Goal: Check status: Check status

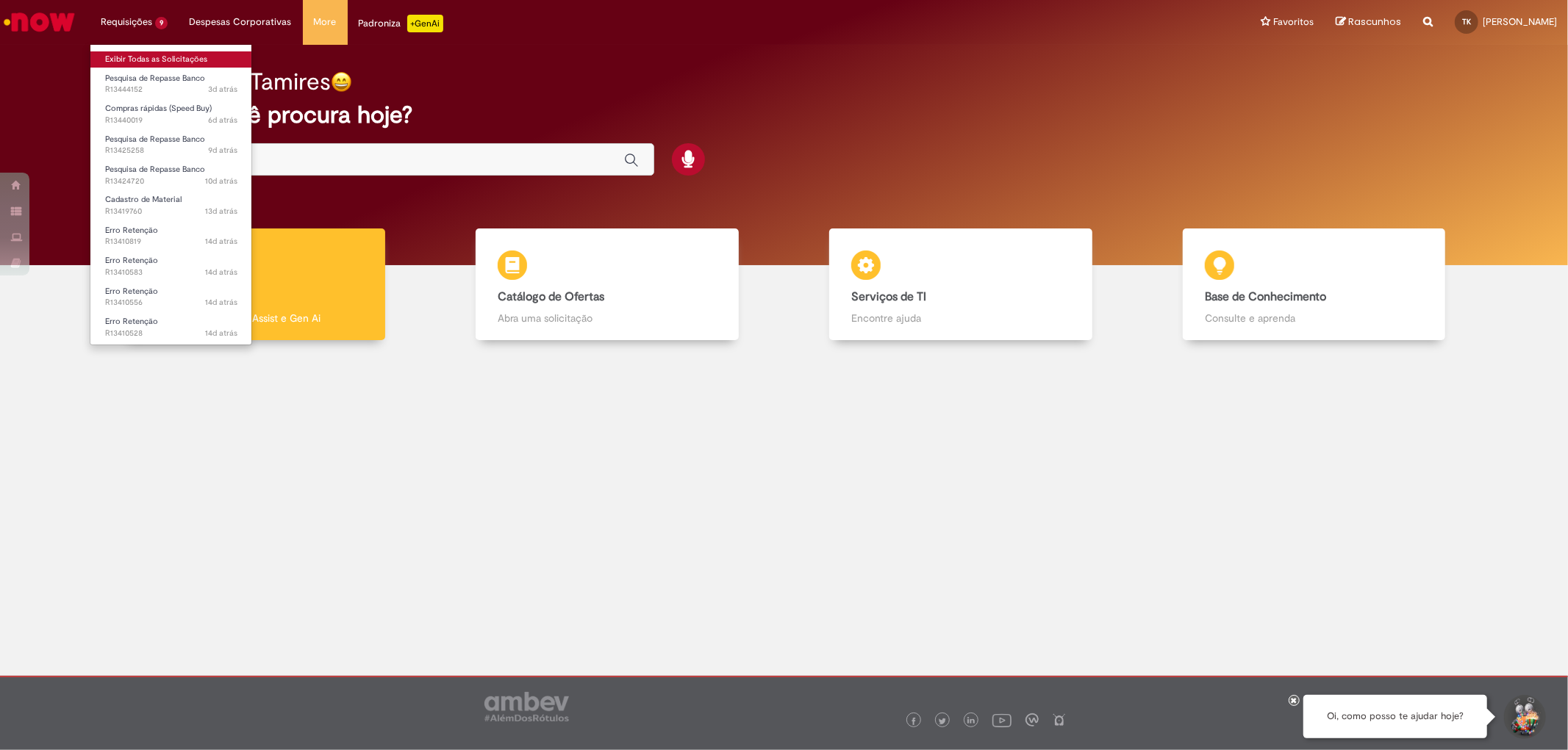
click at [138, 64] on link "Exibir Todas as Solicitações" at bounding box center [171, 59] width 161 height 16
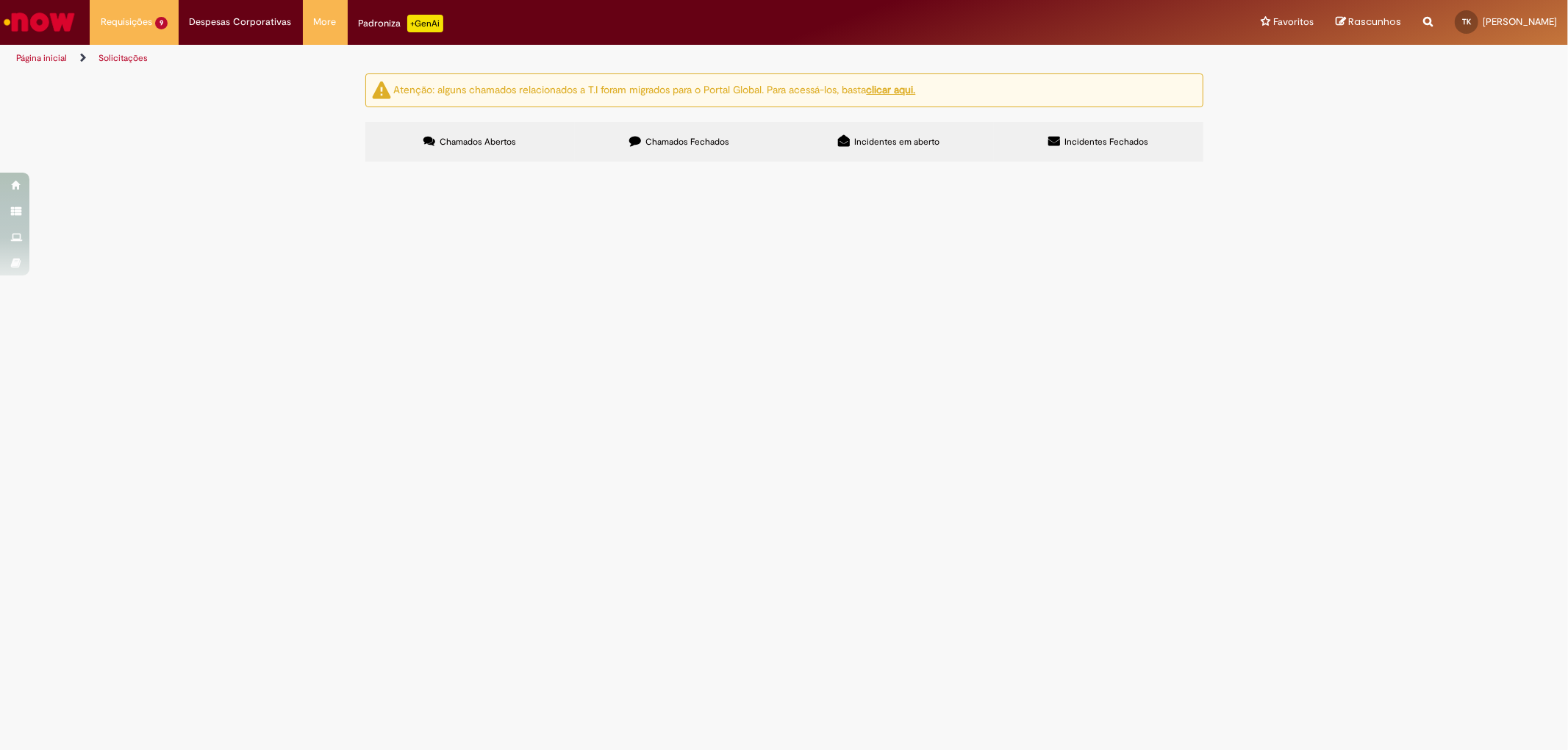
click at [0, 0] on span "R13444152" at bounding box center [0, 0] width 0 height 0
click at [645, 144] on span "Chamados Fechados" at bounding box center [687, 142] width 84 height 12
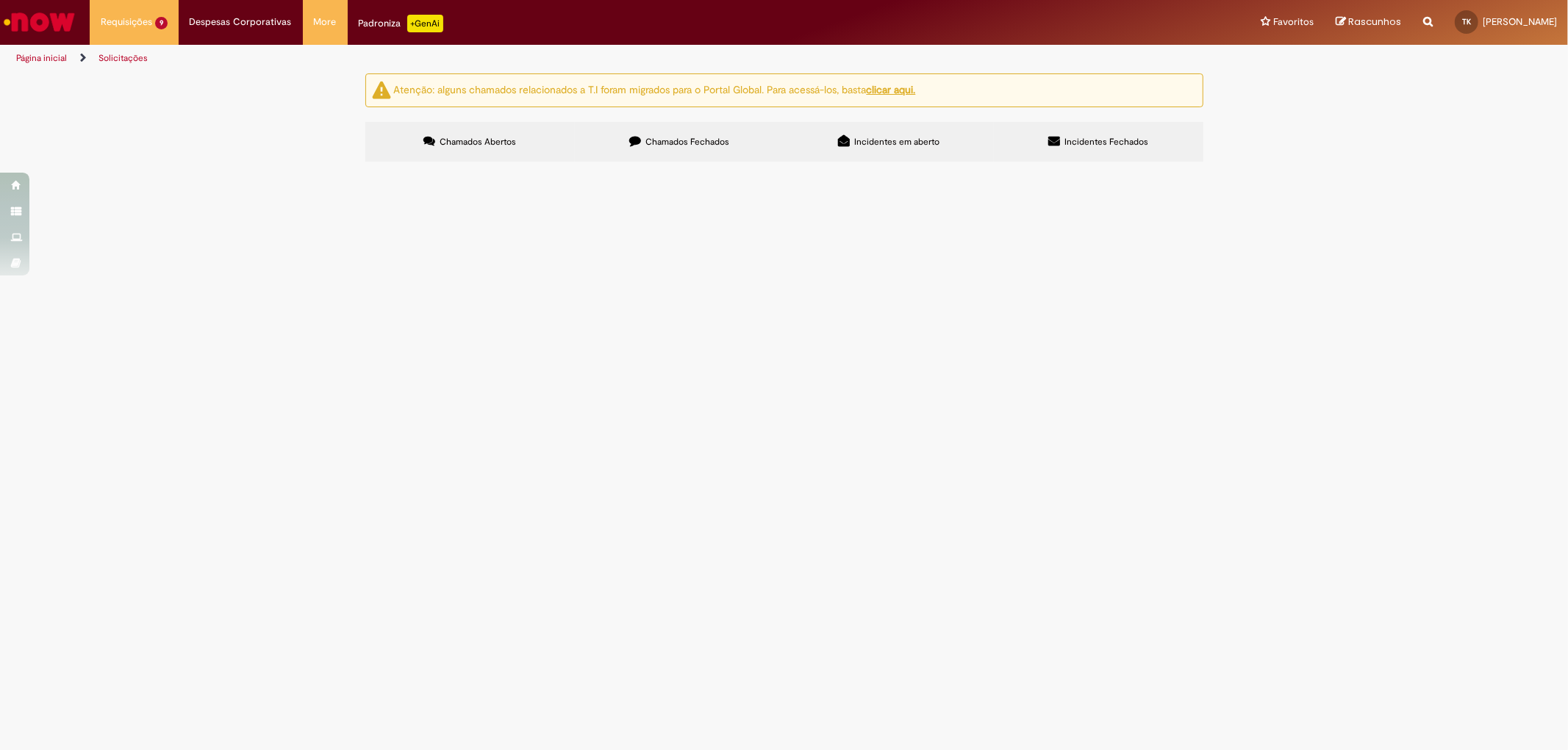
scroll to position [320, 0]
click at [0, 0] on td "R13360991" at bounding box center [0, 0] width 0 height 0
click at [0, 0] on td "R13360967" at bounding box center [0, 0] width 0 height 0
click at [0, 0] on span "R13360967" at bounding box center [0, 0] width 0 height 0
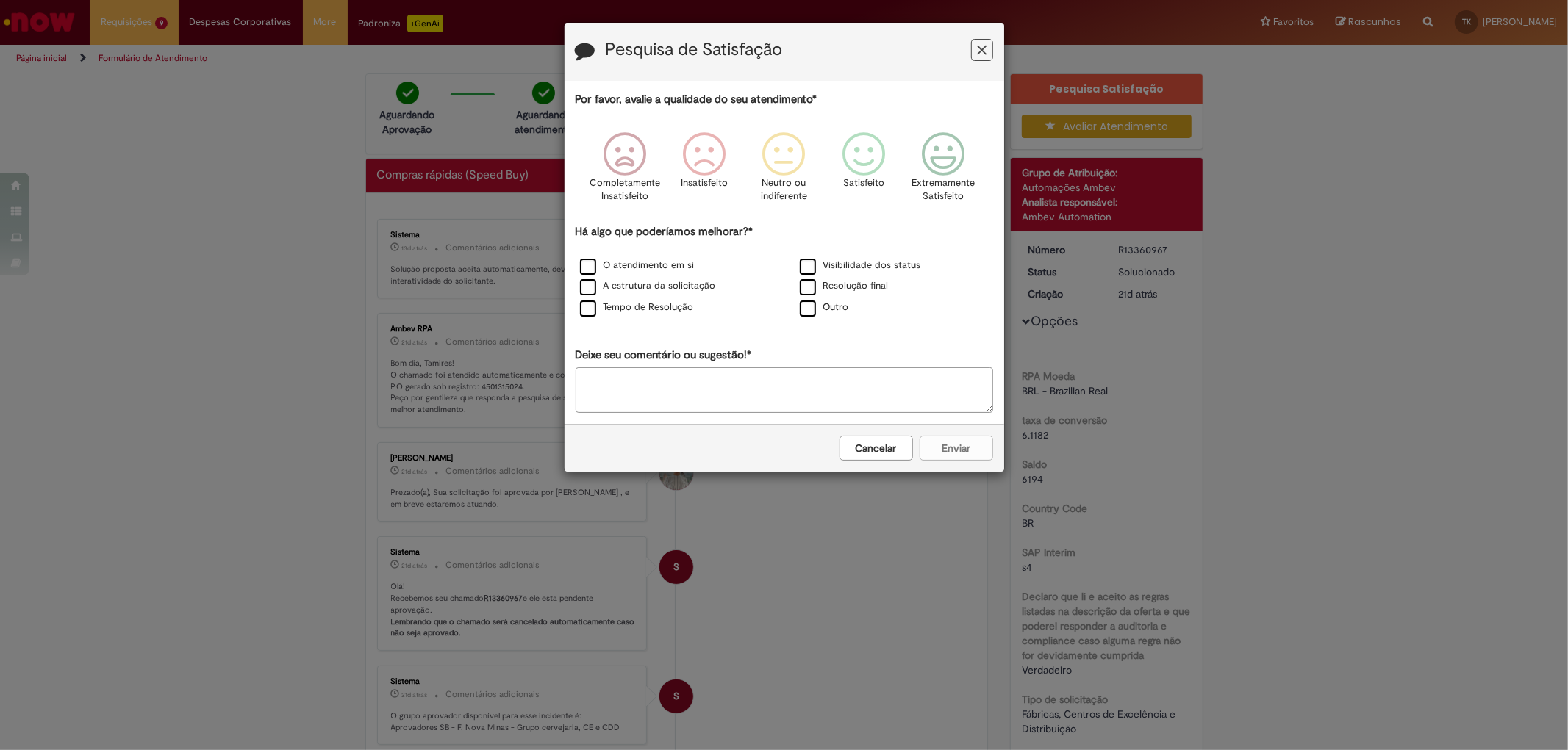
click at [982, 48] on icon "Feedback" at bounding box center [981, 50] width 9 height 15
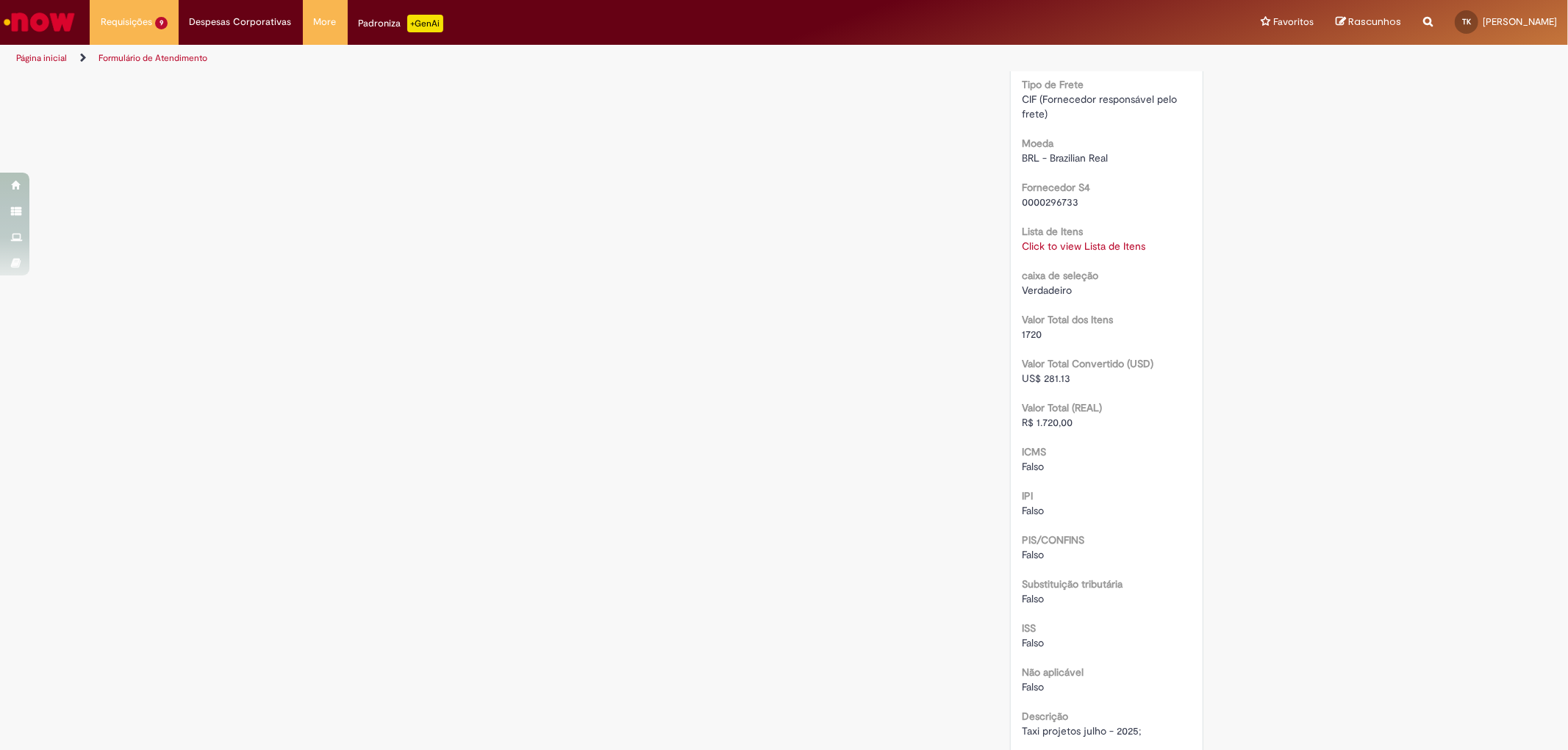
scroll to position [1585, 0]
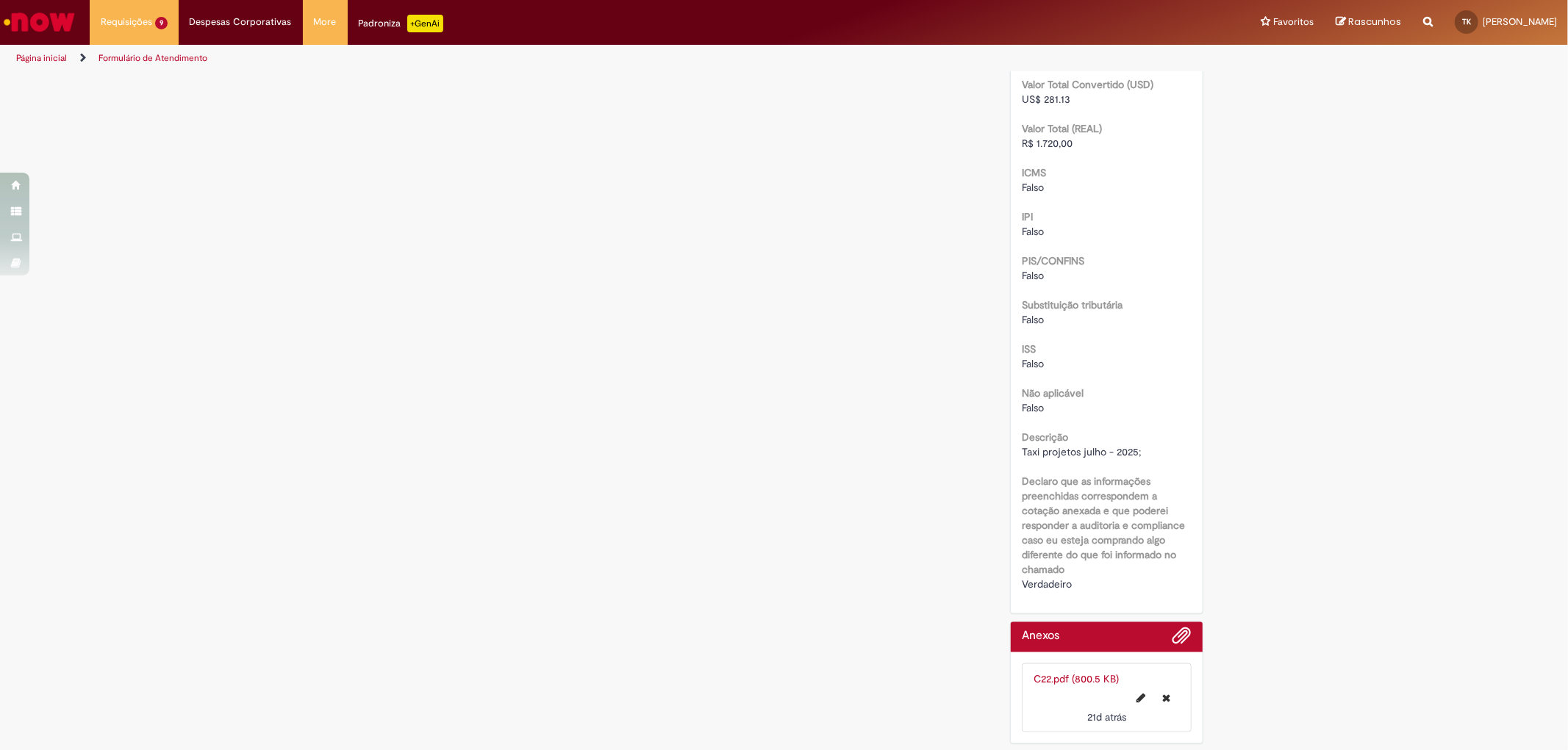
click at [1067, 673] on link "C22.pdf (800.5 KB)" at bounding box center [1075, 679] width 85 height 14
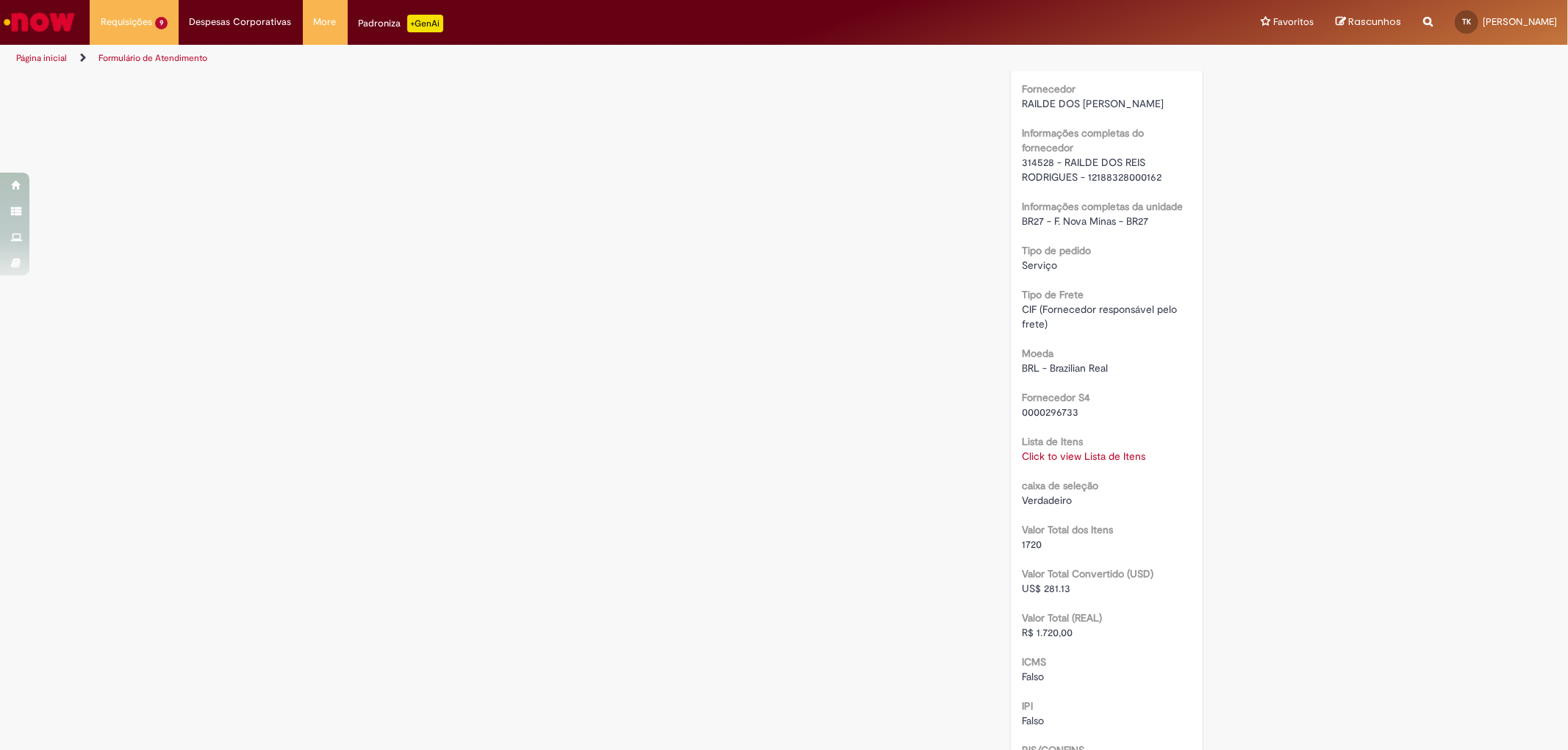
click at [1079, 452] on link "Click to view Lista de Itens" at bounding box center [1083, 457] width 123 height 14
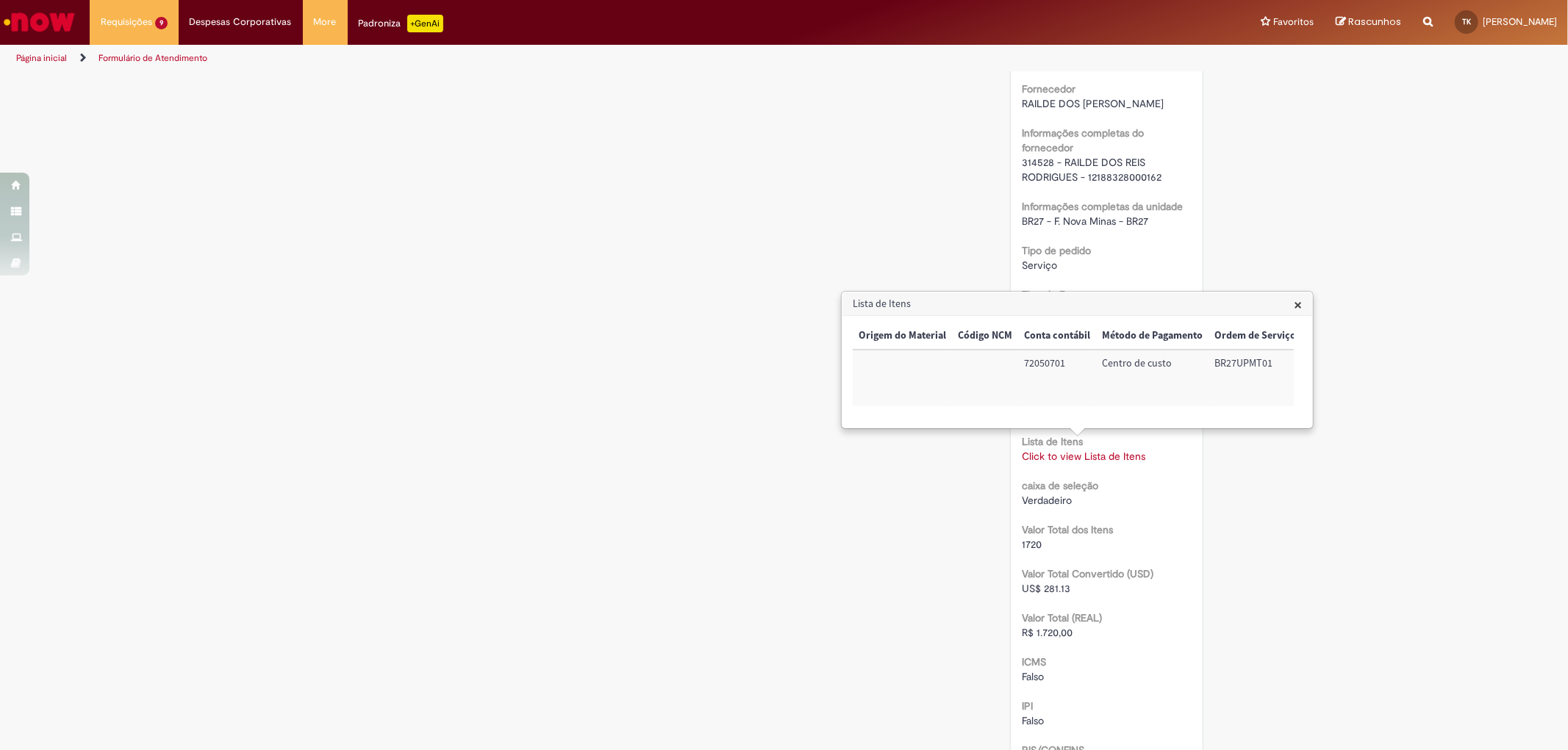
scroll to position [0, 578]
click at [1364, 452] on div "Verificar Código de Barras Aguardando Aprovação Aguardando atendimento Em andam…" at bounding box center [784, 110] width 1568 height 2264
click at [1298, 307] on span "×" at bounding box center [1298, 304] width 8 height 19
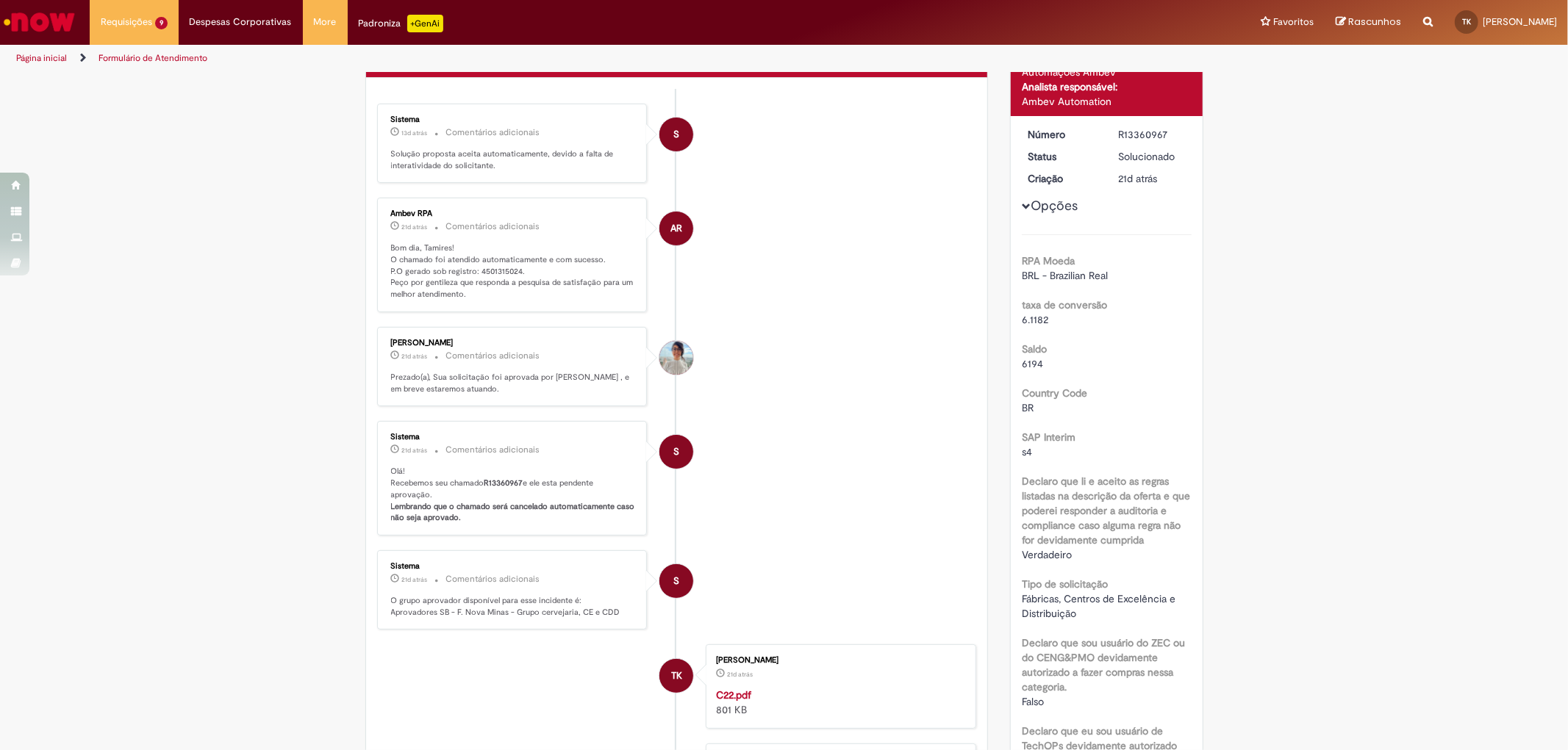
scroll to position [34, 0]
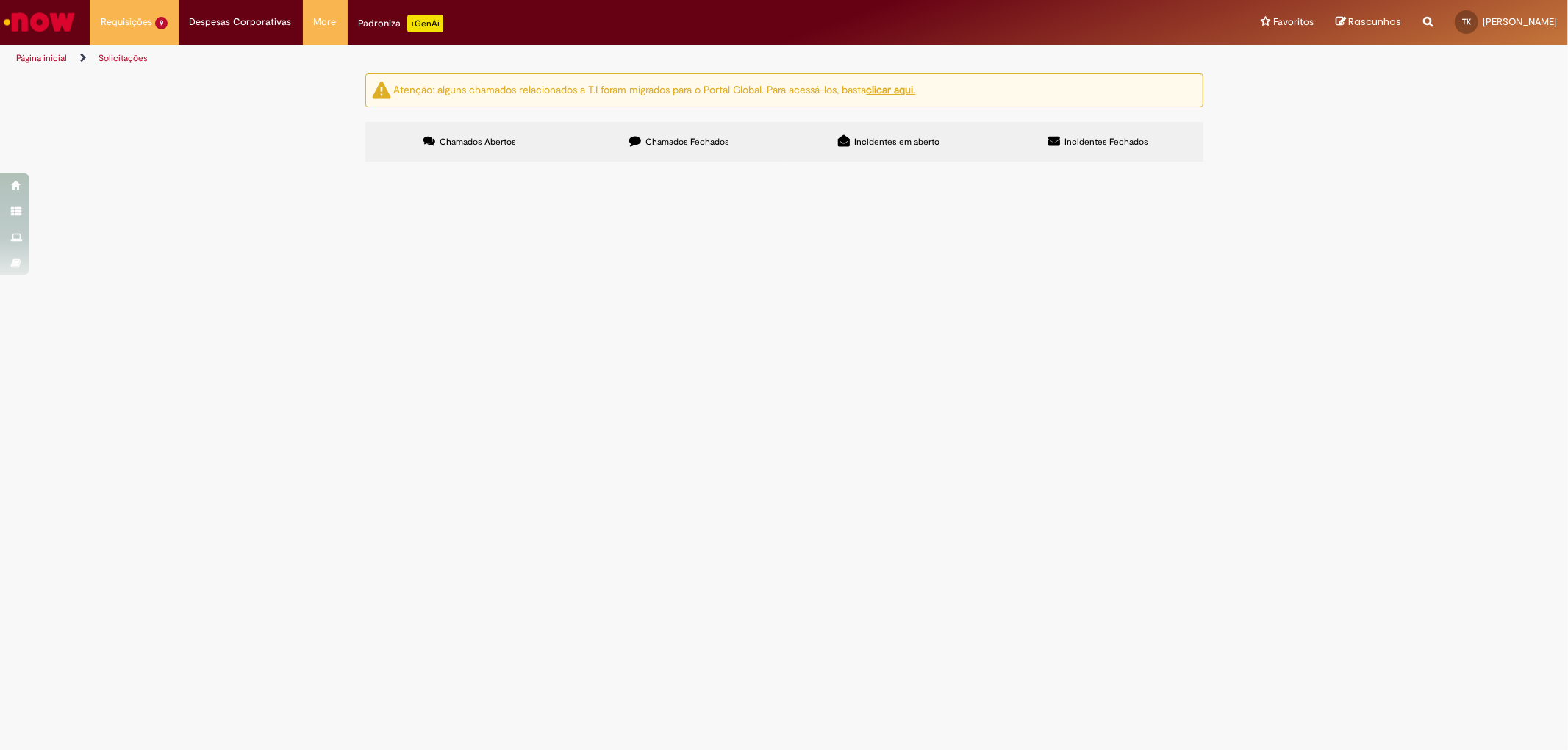
click at [708, 138] on span "Chamados Fechados" at bounding box center [687, 142] width 84 height 12
click at [0, 0] on span "R13360991" at bounding box center [0, 0] width 0 height 0
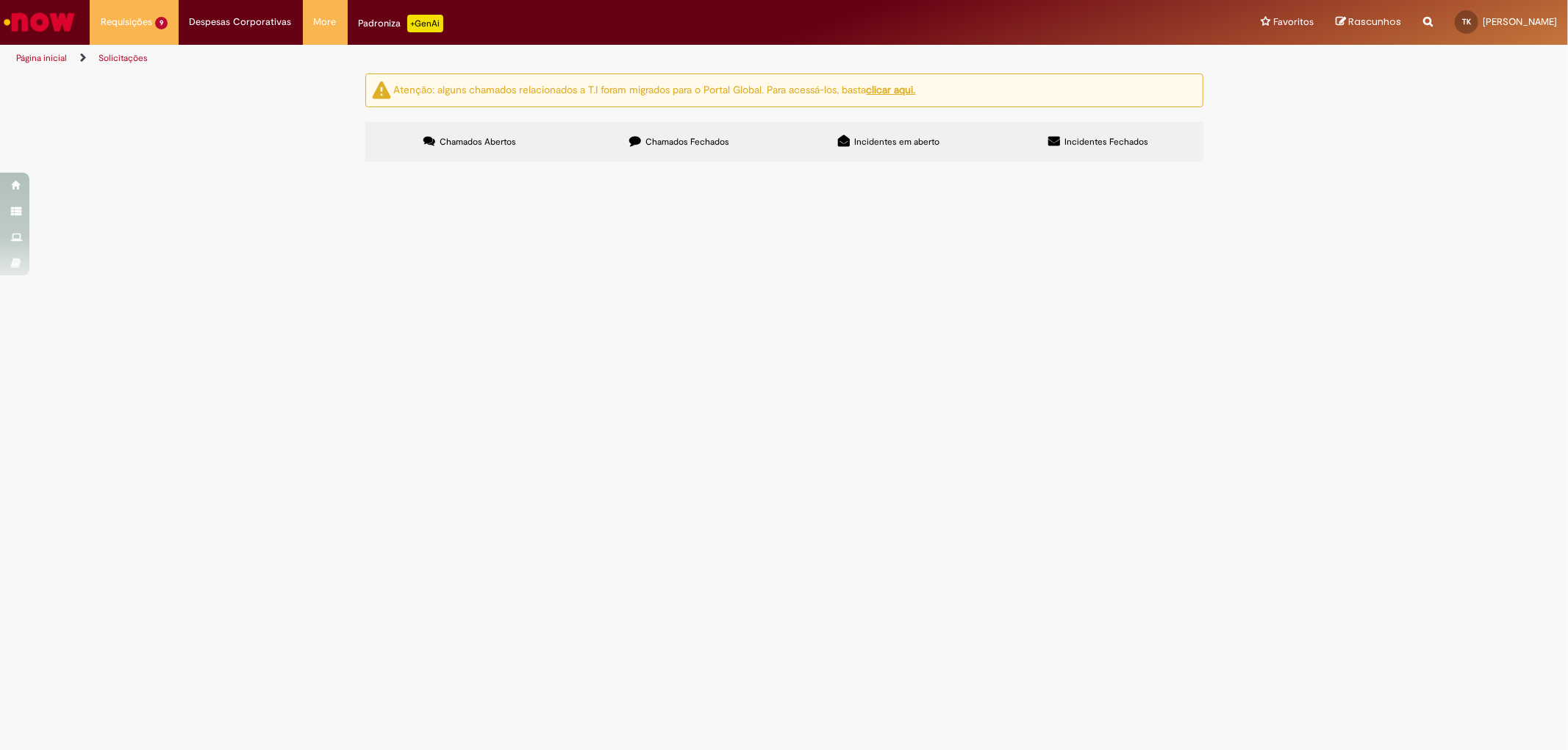
click at [0, 0] on span "R13360991" at bounding box center [0, 0] width 0 height 0
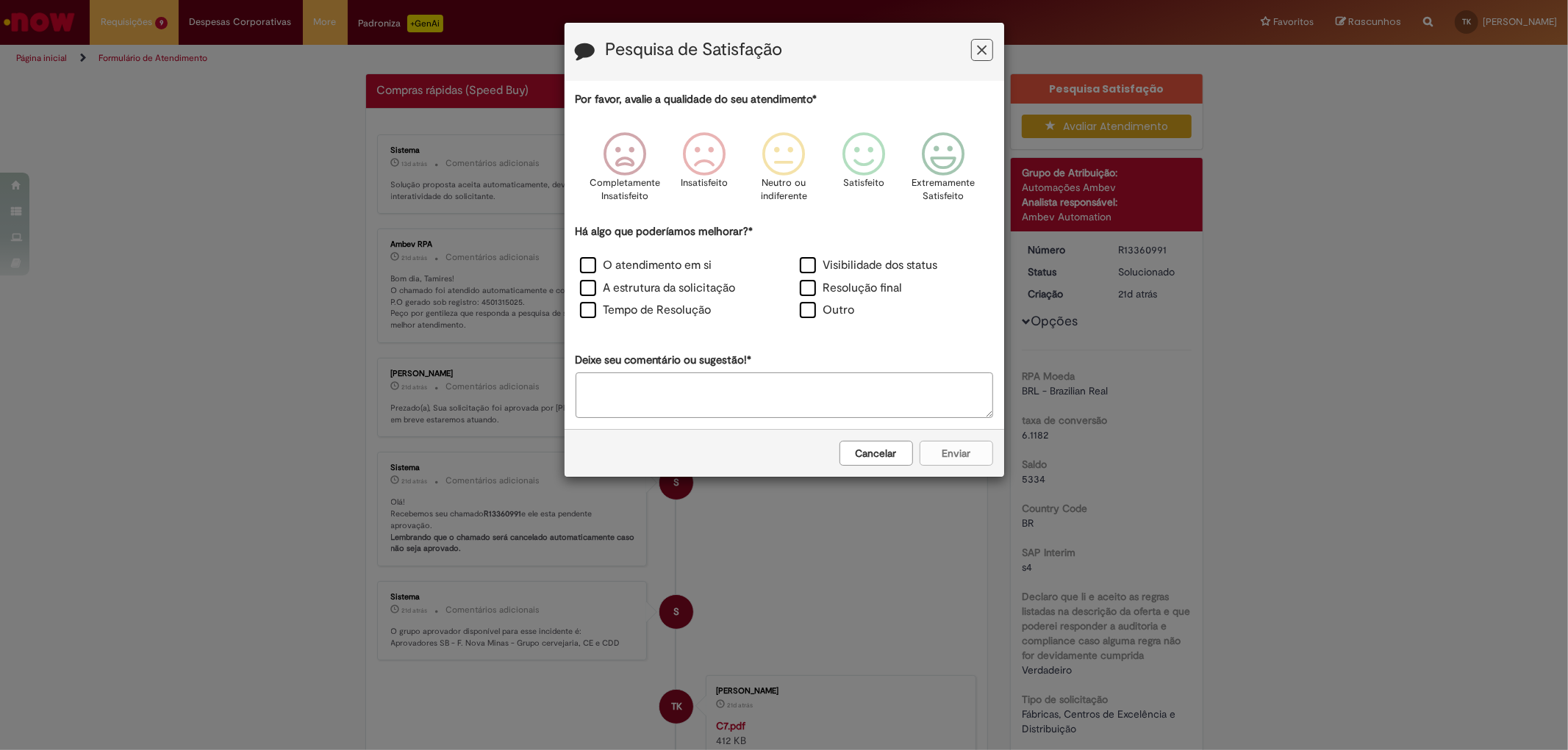
click at [972, 54] on button "Feedback" at bounding box center [982, 50] width 22 height 22
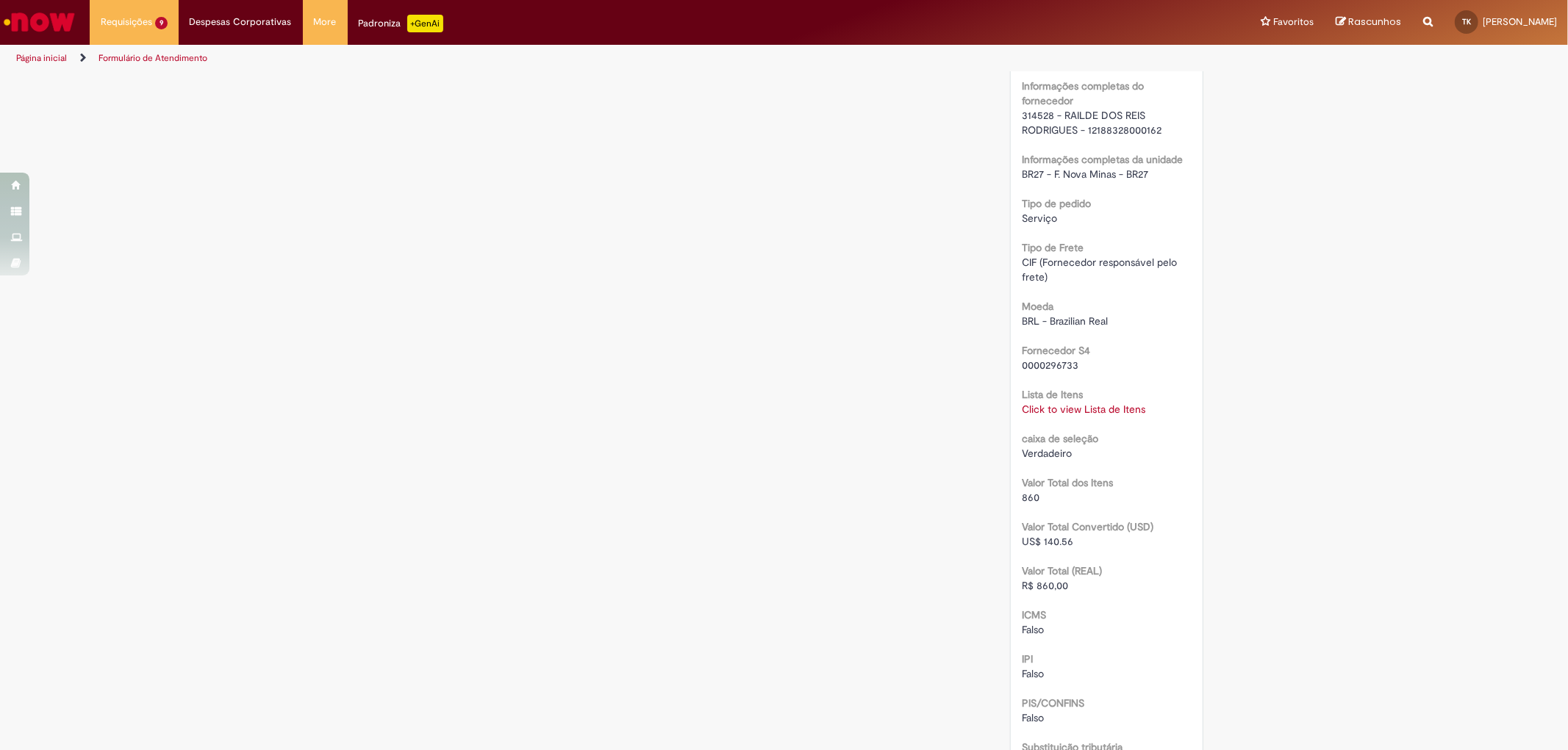
scroll to position [571, 0]
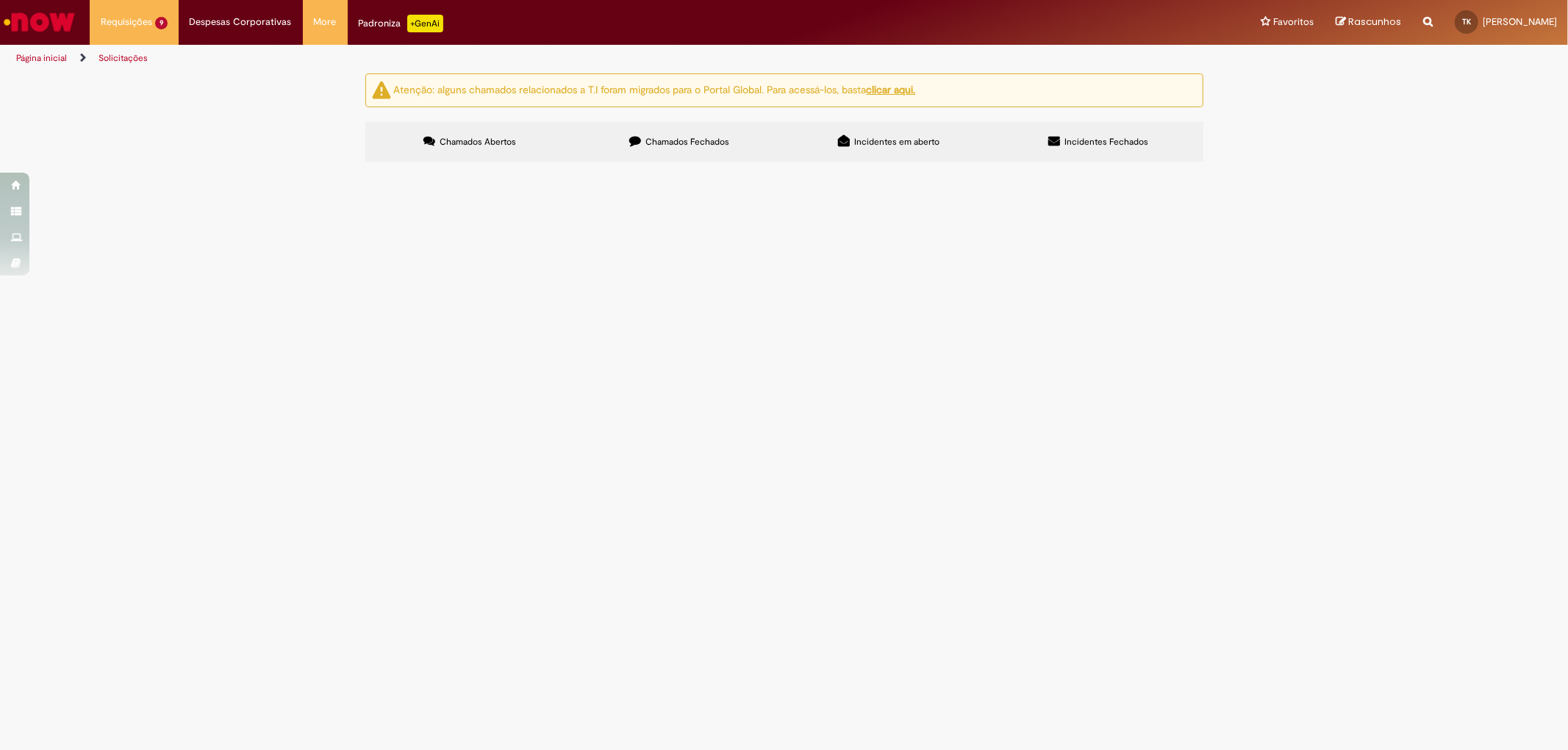
click at [651, 148] on label "Chamados Fechados" at bounding box center [679, 141] width 210 height 40
click at [0, 0] on link at bounding box center [0, 0] width 0 height 0
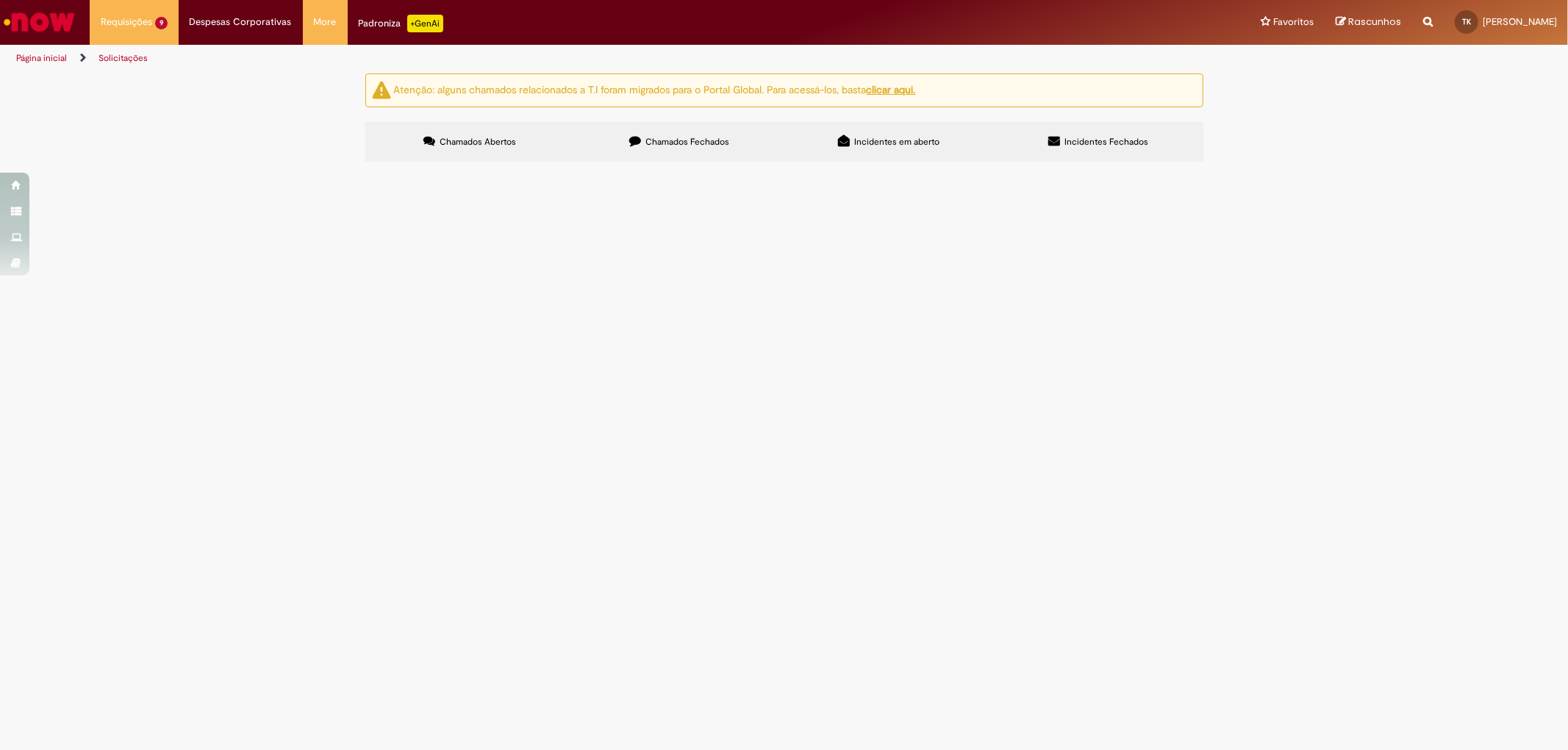
scroll to position [0, 0]
click at [0, 0] on span "R13243286" at bounding box center [0, 0] width 0 height 0
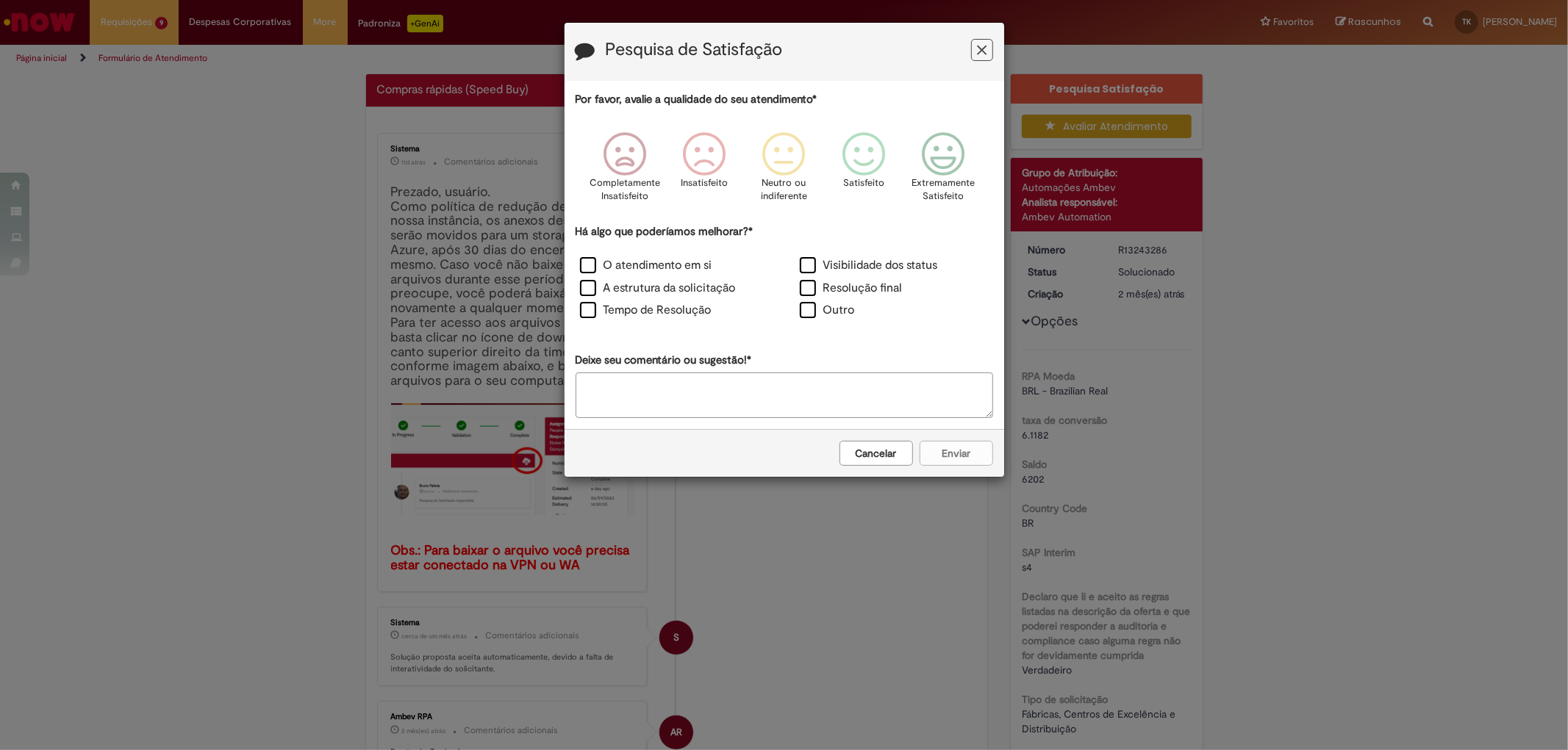
click at [978, 54] on icon "Feedback" at bounding box center [981, 50] width 9 height 15
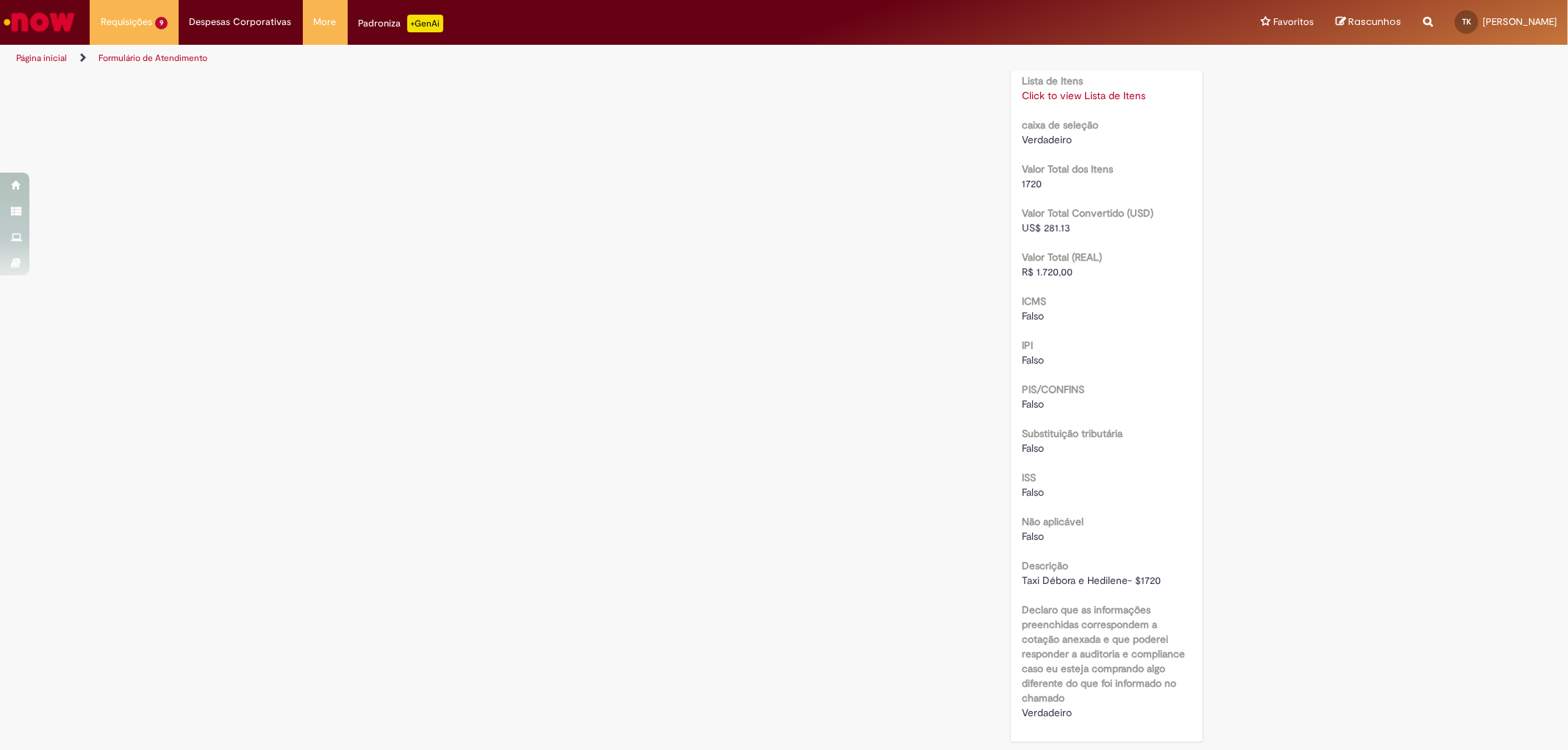
scroll to position [898, 0]
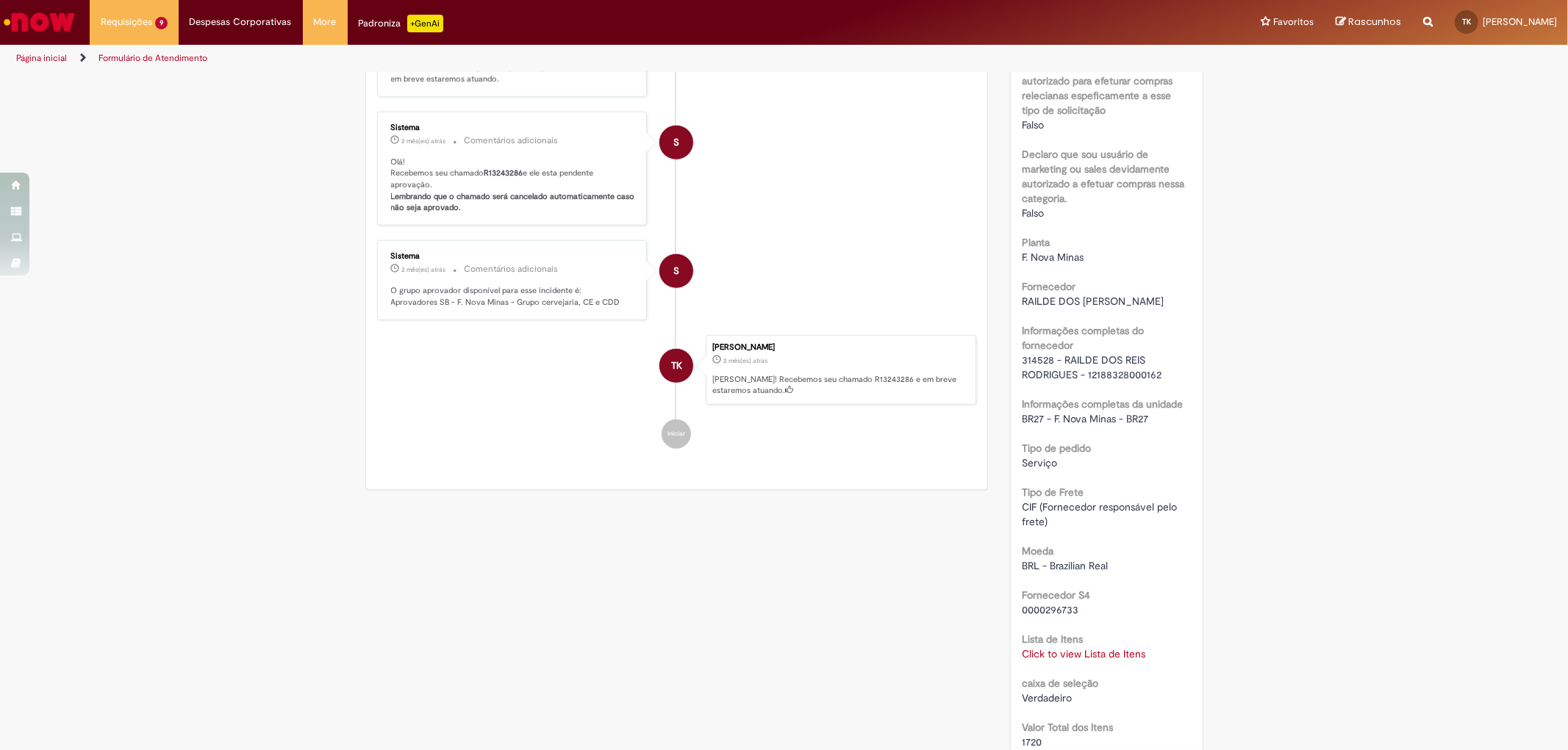
click at [1082, 660] on link "Click to view Lista de Itens" at bounding box center [1083, 655] width 123 height 14
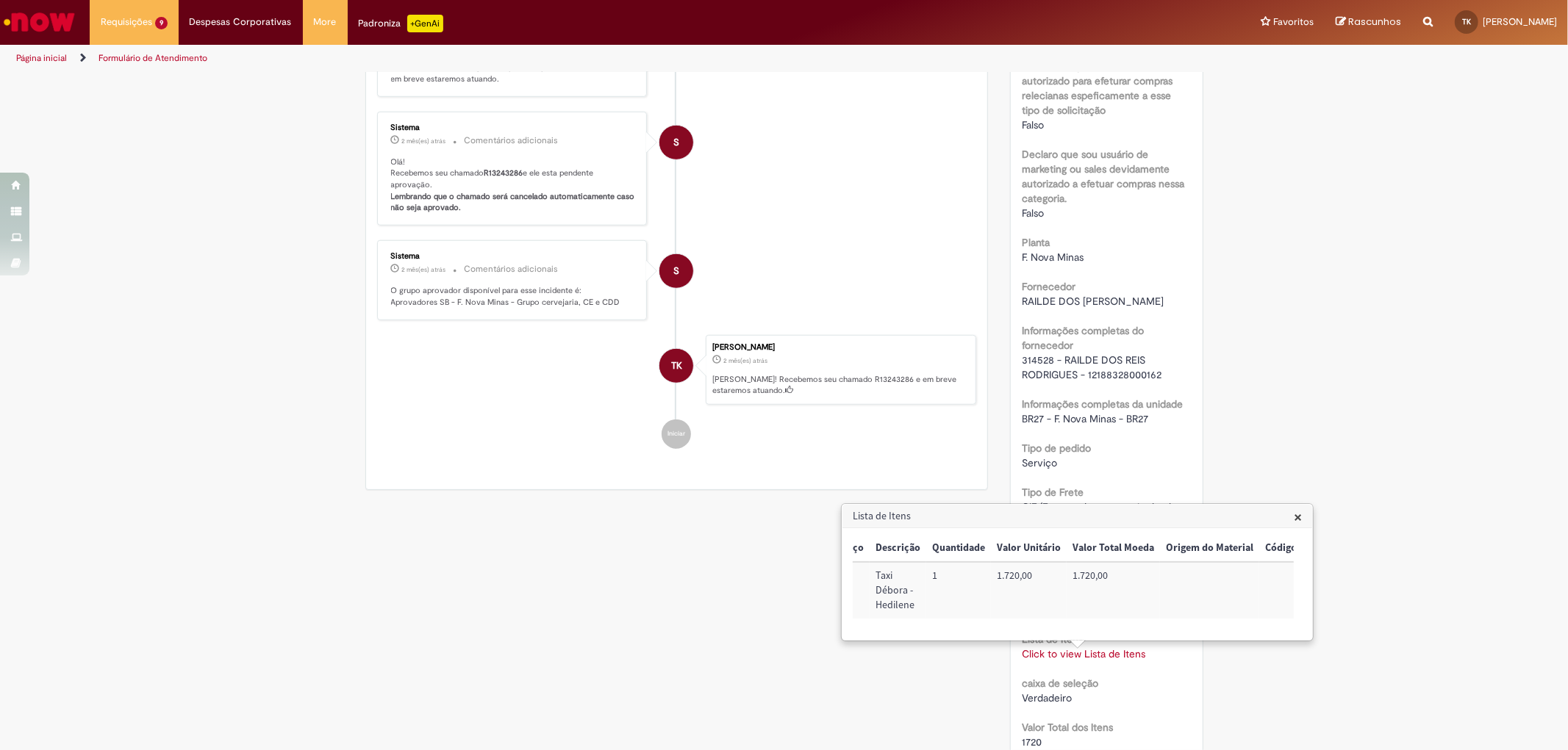
scroll to position [0, 597]
click at [1375, 483] on div "Verificar Código de Barras Aguardando Aprovação Aguardando atendimento Em andam…" at bounding box center [784, 242] width 1568 height 2133
click at [1299, 517] on span "×" at bounding box center [1298, 516] width 8 height 19
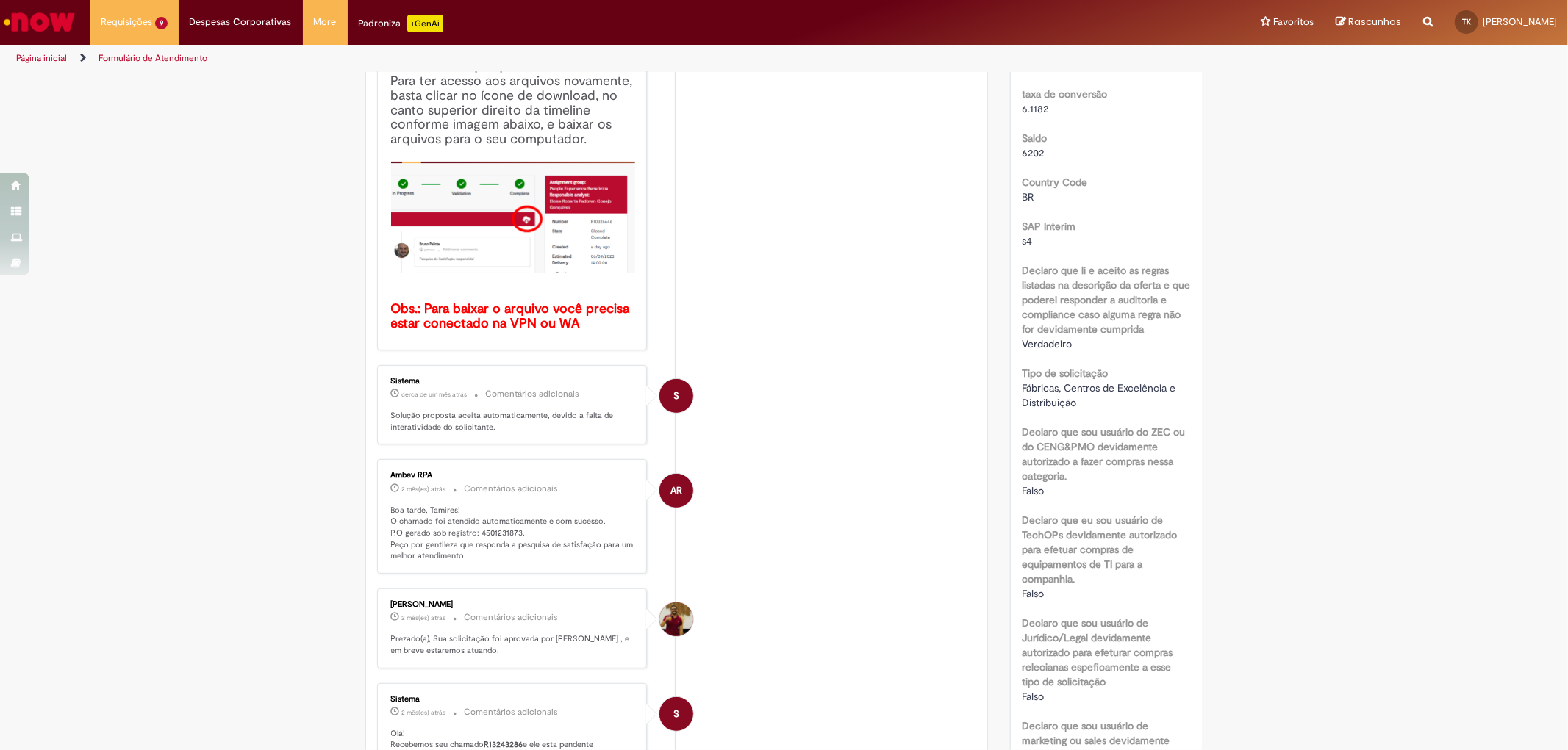
scroll to position [0, 0]
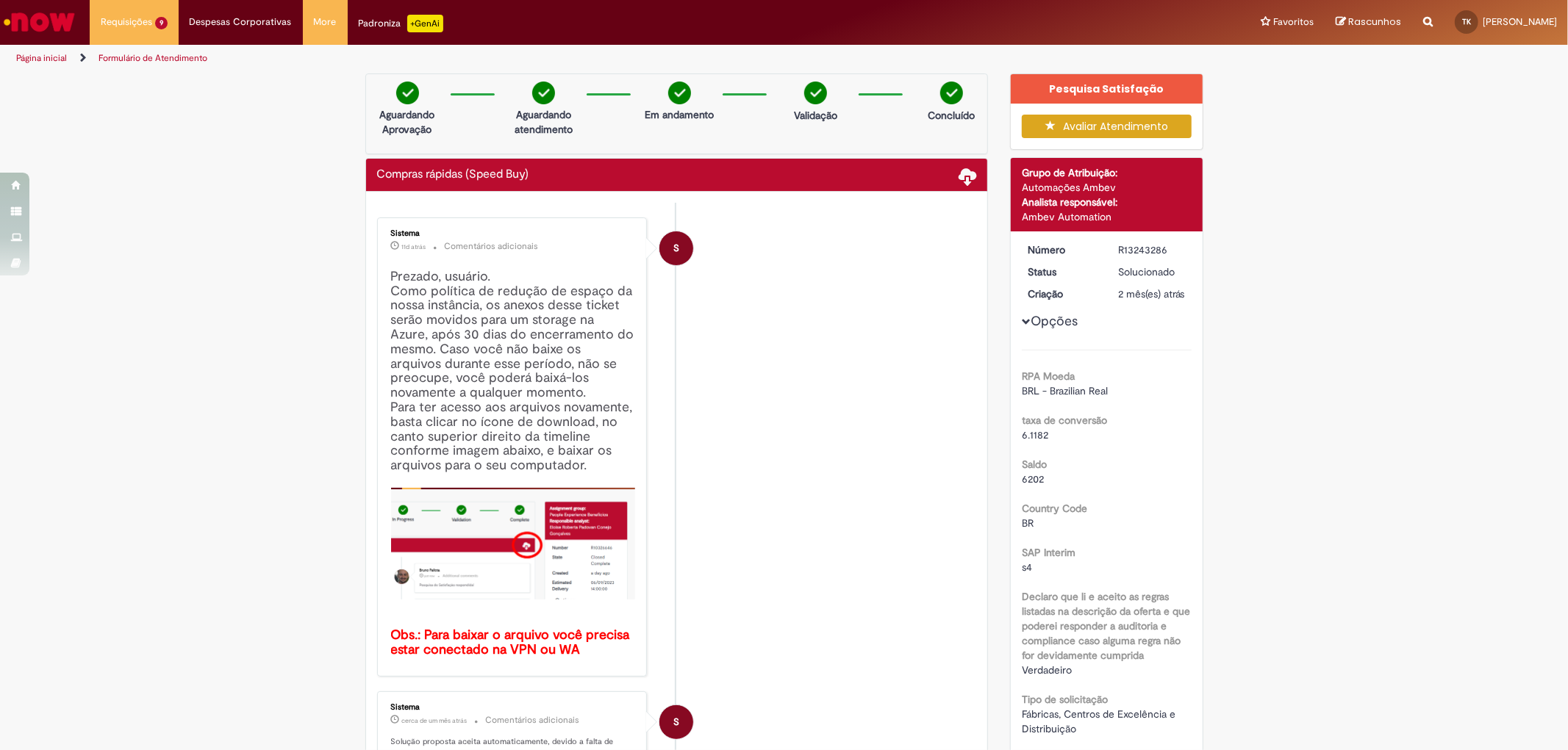
click at [1021, 326] on span "Opções para R13243286" at bounding box center [1026, 322] width 8 height 8
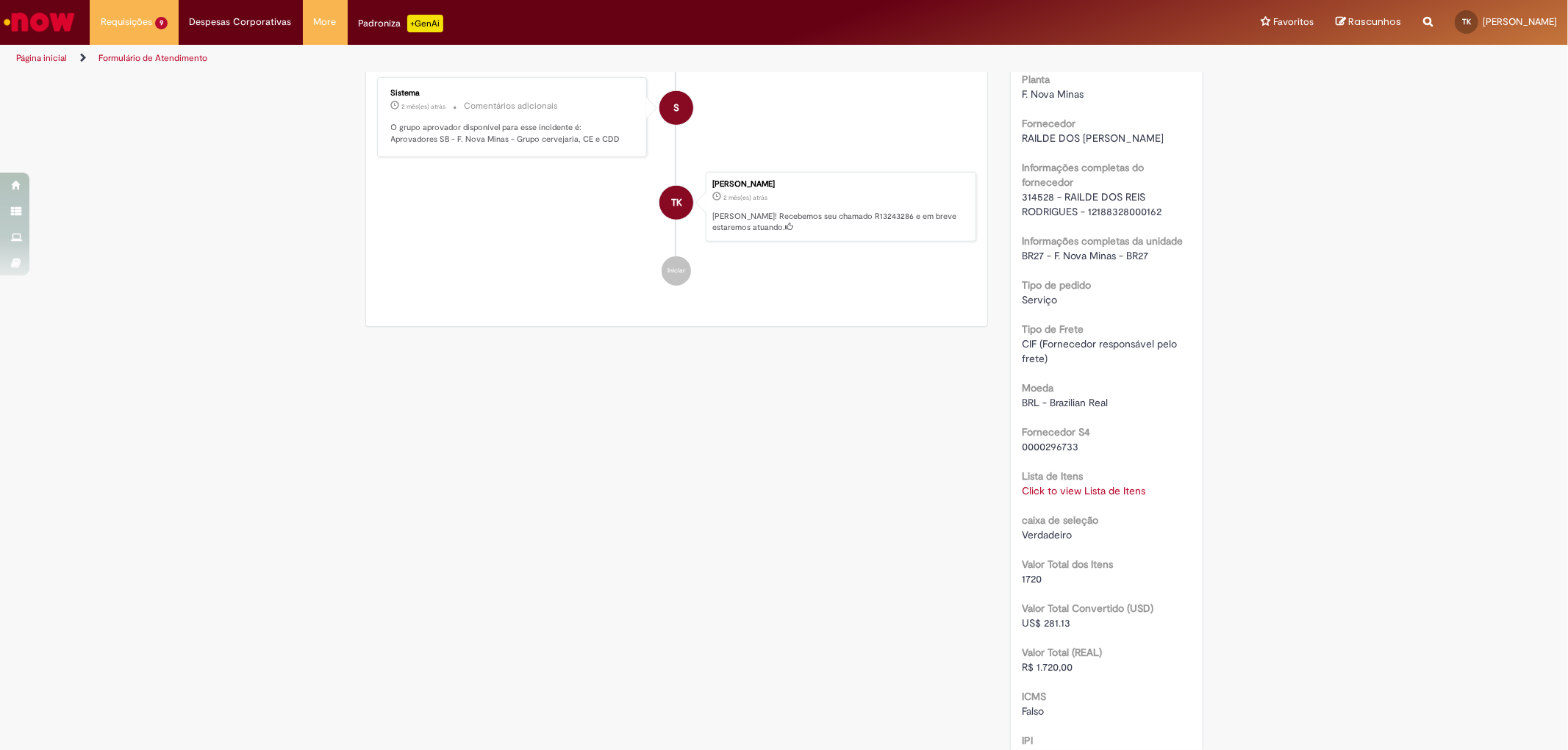
scroll to position [1470, 0]
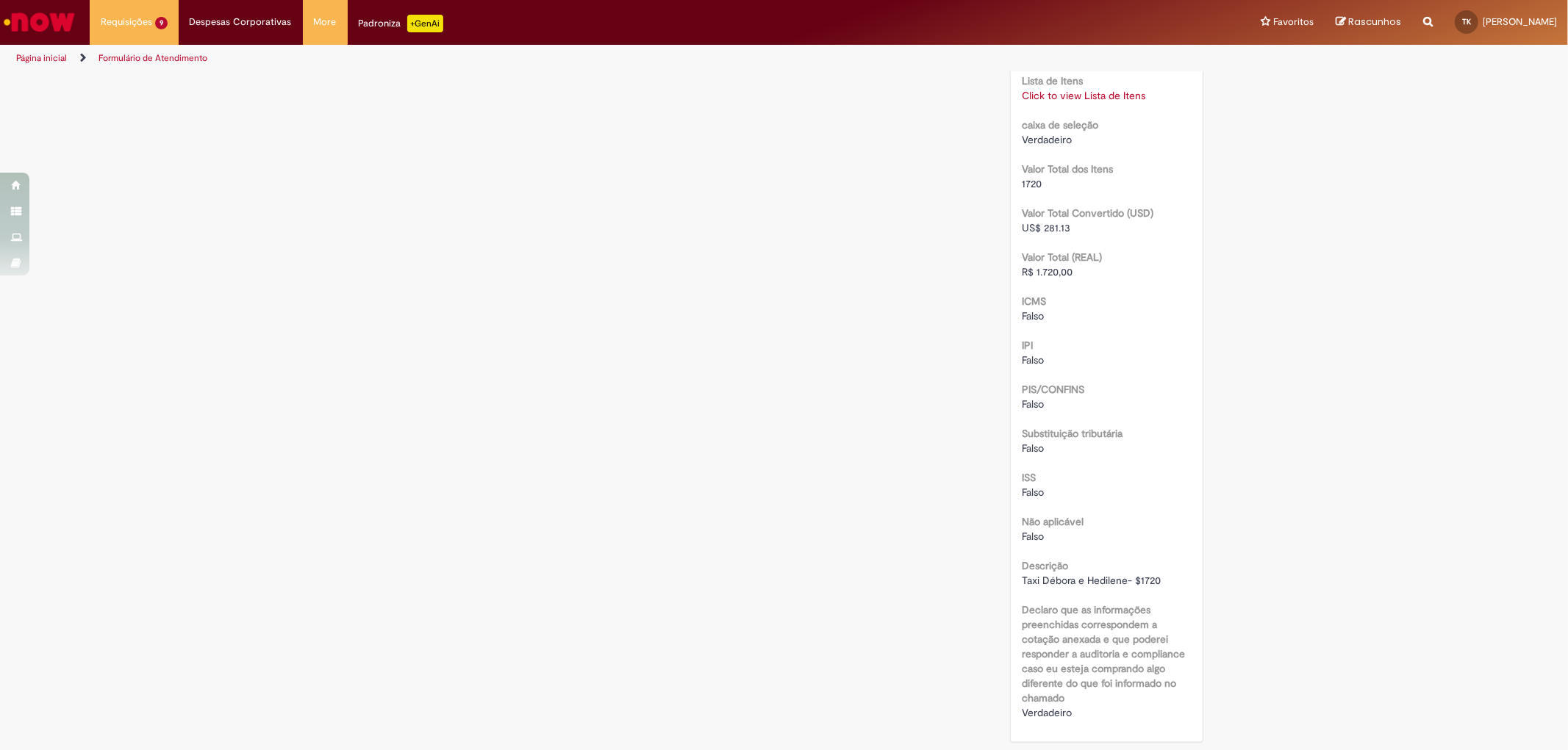
click at [1067, 101] on div "Click to view Lista de Itens Click to view Lista de Itens" at bounding box center [1106, 95] width 170 height 14
click at [1064, 100] on link "Click to view Lista de Itens" at bounding box center [1083, 95] width 123 height 14
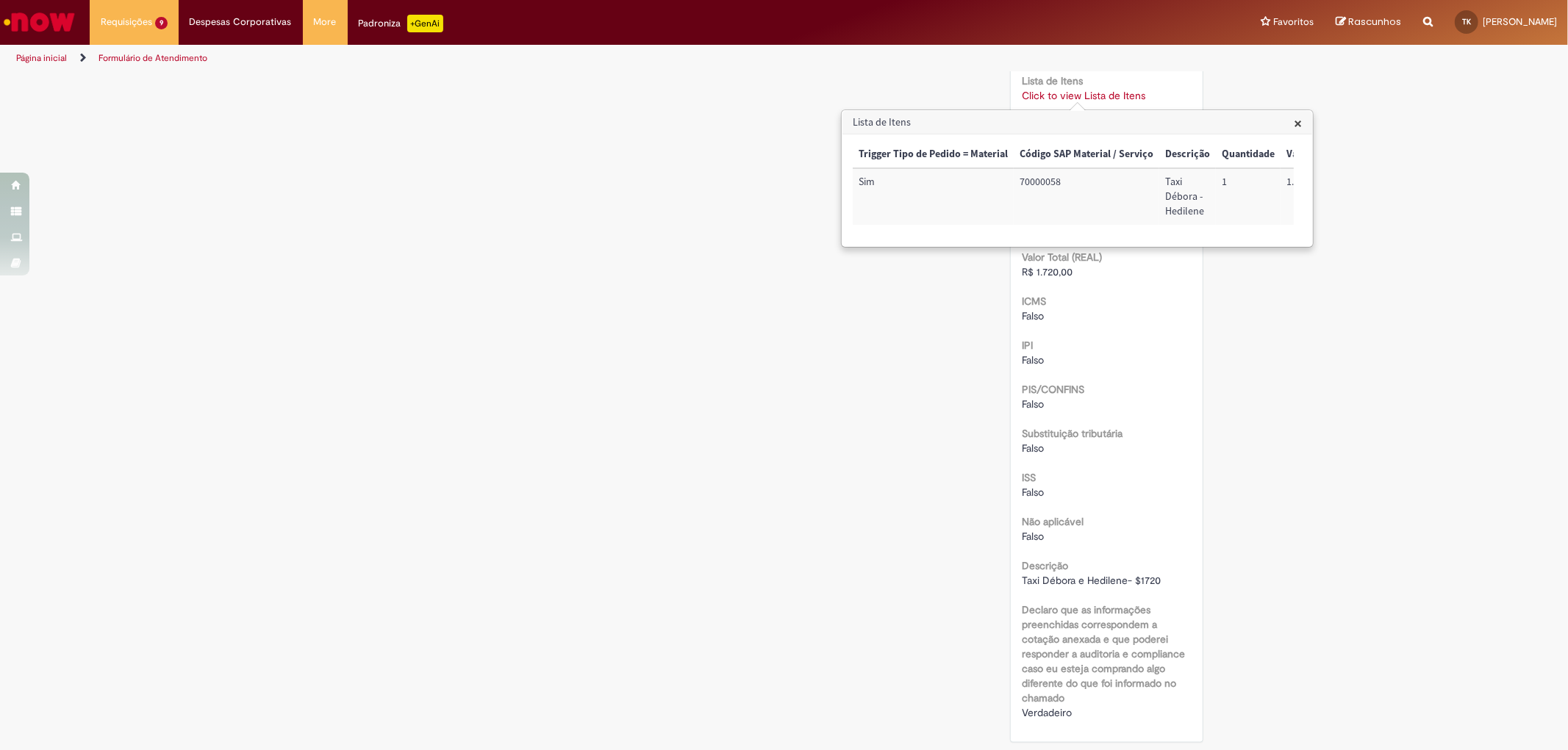
scroll to position [0, 597]
click at [1302, 127] on span "×" at bounding box center [1298, 122] width 8 height 19
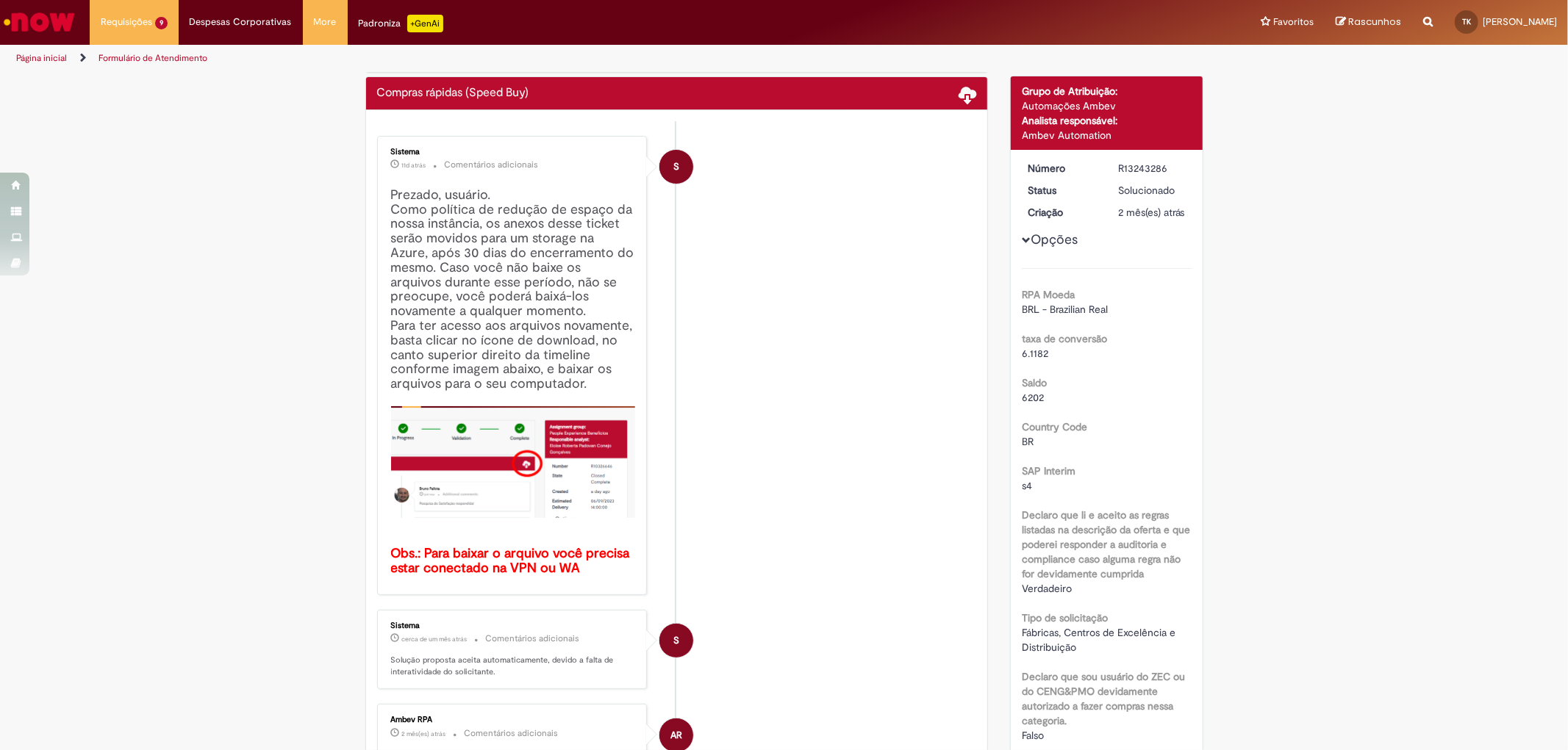
scroll to position [0, 0]
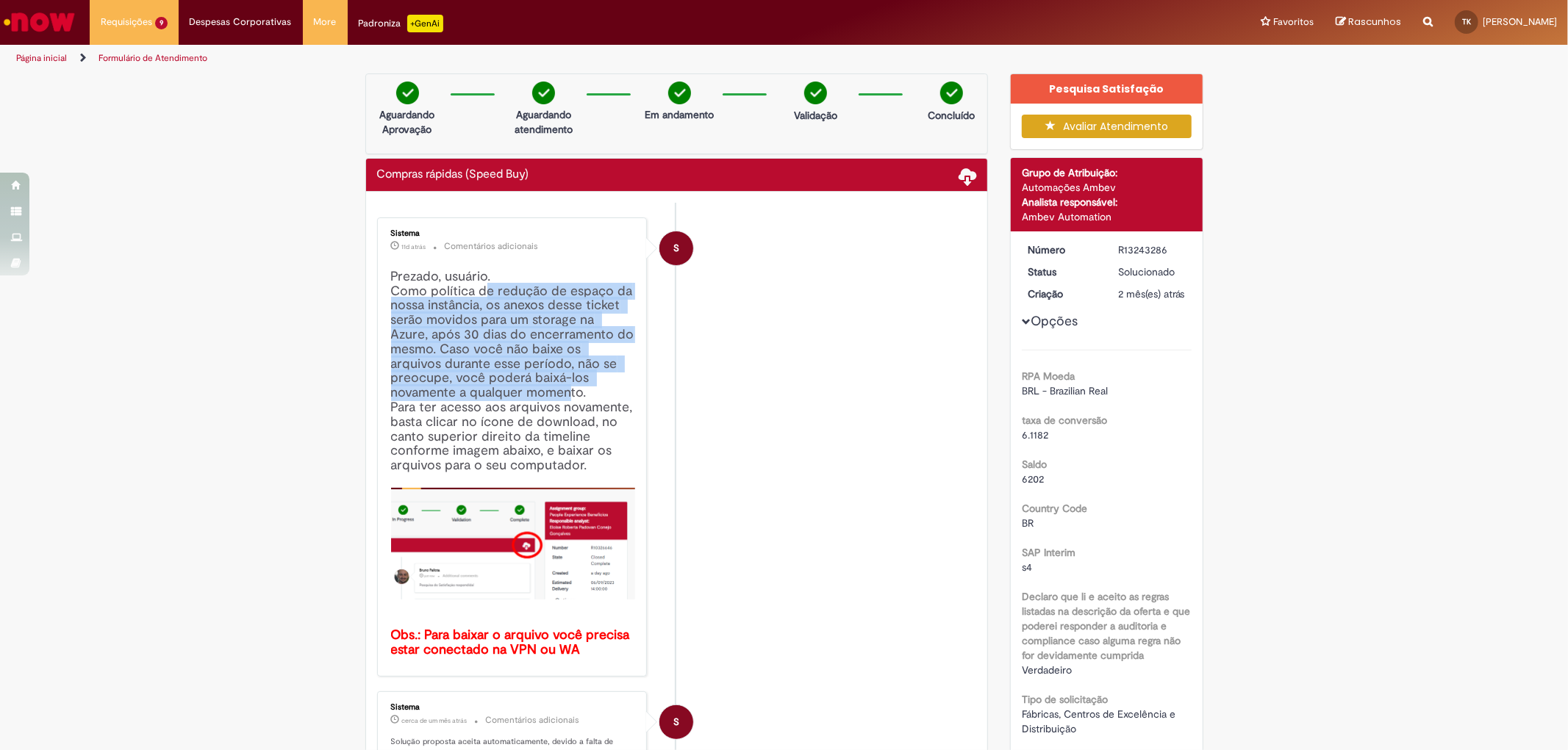
drag, startPoint x: 480, startPoint y: 371, endPoint x: 514, endPoint y: 389, distance: 38.5
click at [481, 389] on h4 "Prezado, usuário. Como política de redução de espaço da nossa instância, os ane…" at bounding box center [514, 463] width 245 height 388
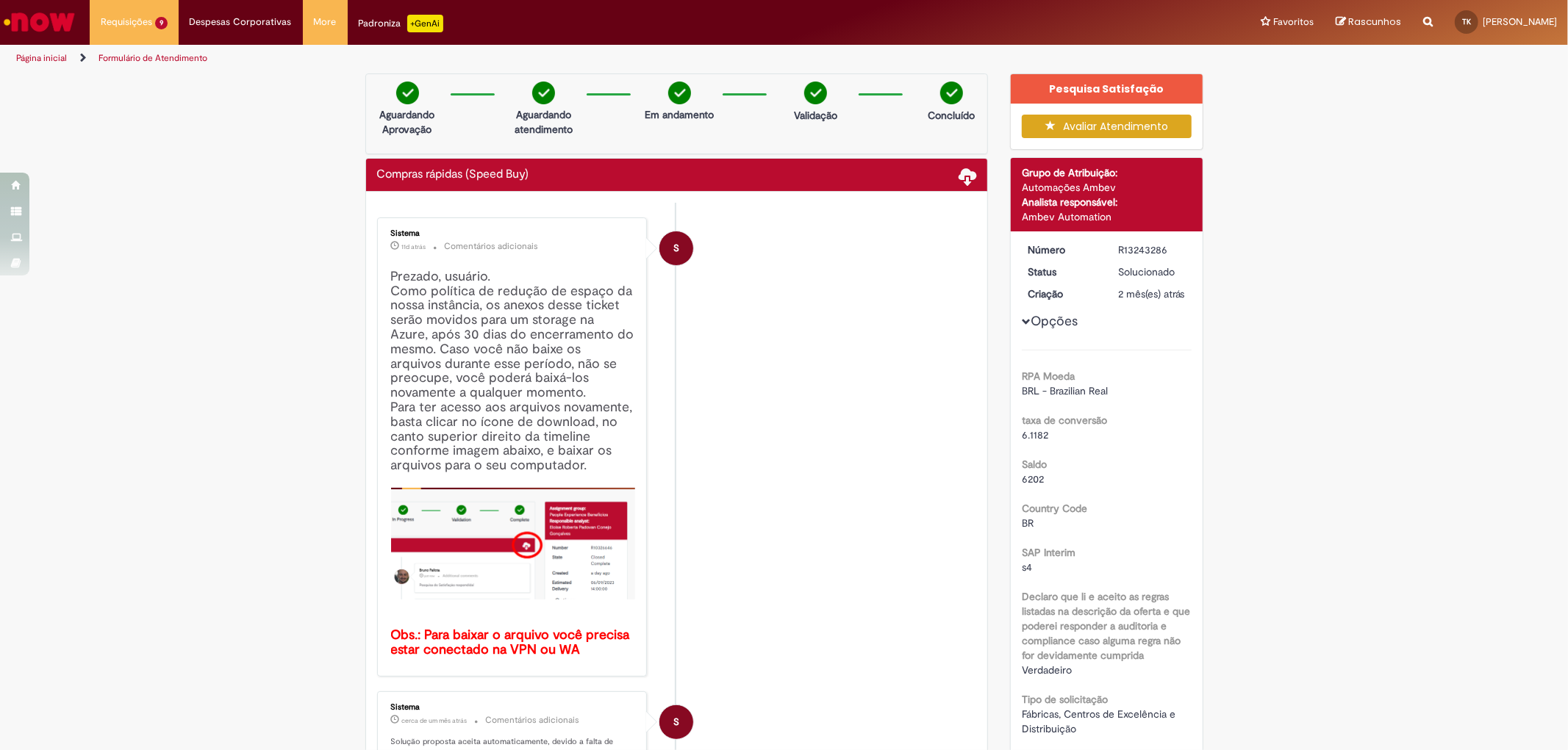
click at [797, 388] on li "S Sistema 11d atrás 11 dias atrás Comentários adicionais Prezado, usuário. Como…" at bounding box center [677, 448] width 600 height 459
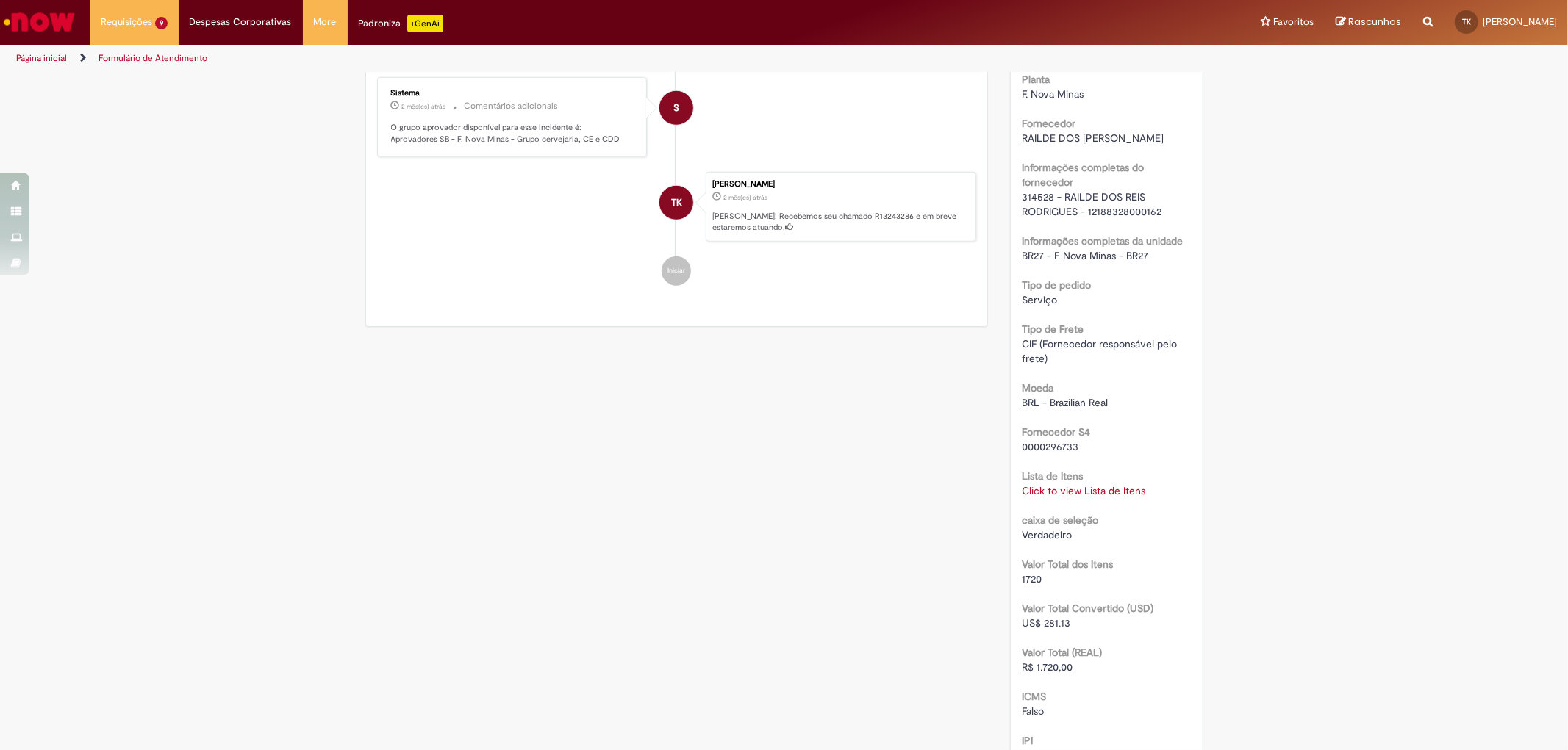
scroll to position [1306, 0]
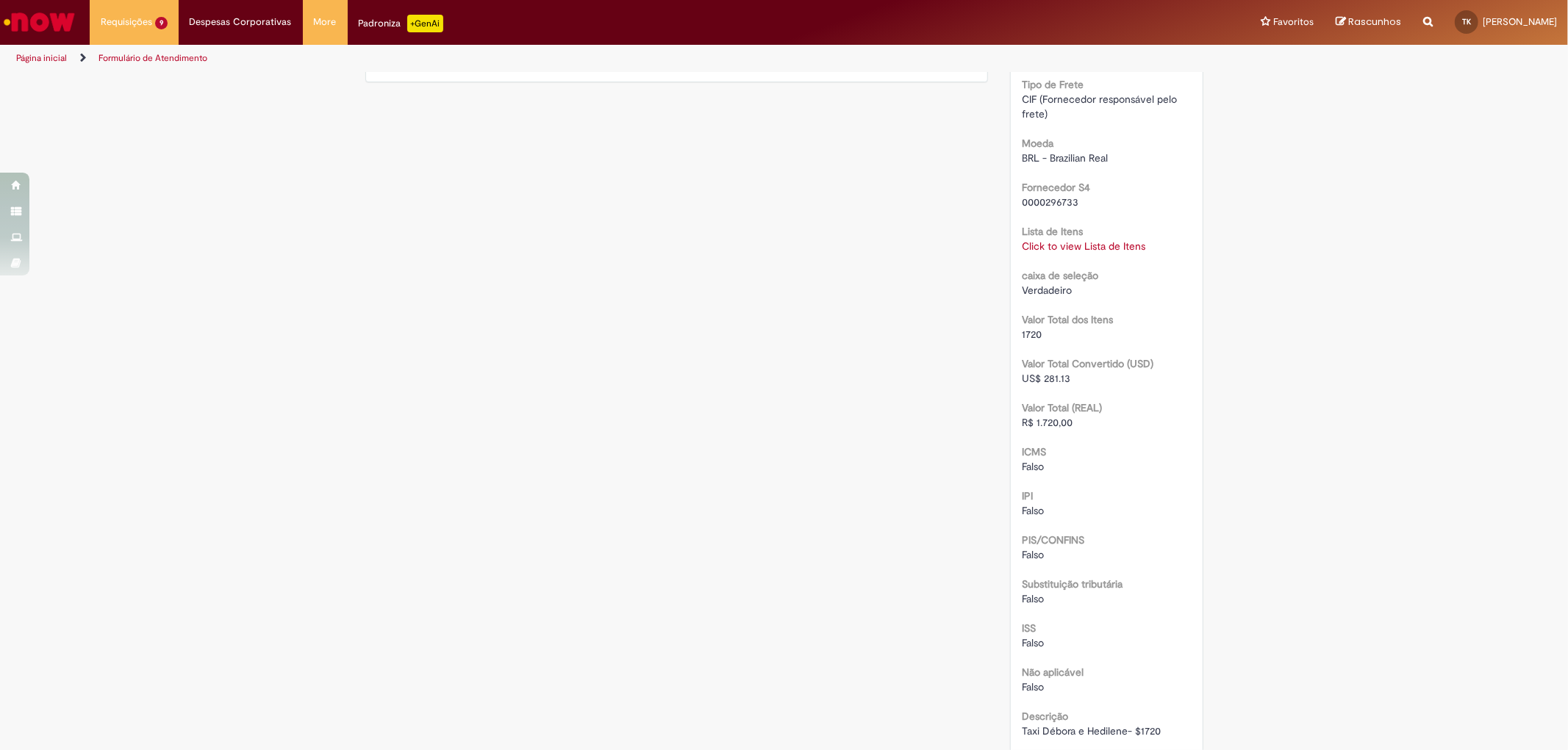
click at [1074, 253] on link "Click to view Lista de Itens" at bounding box center [1083, 247] width 123 height 14
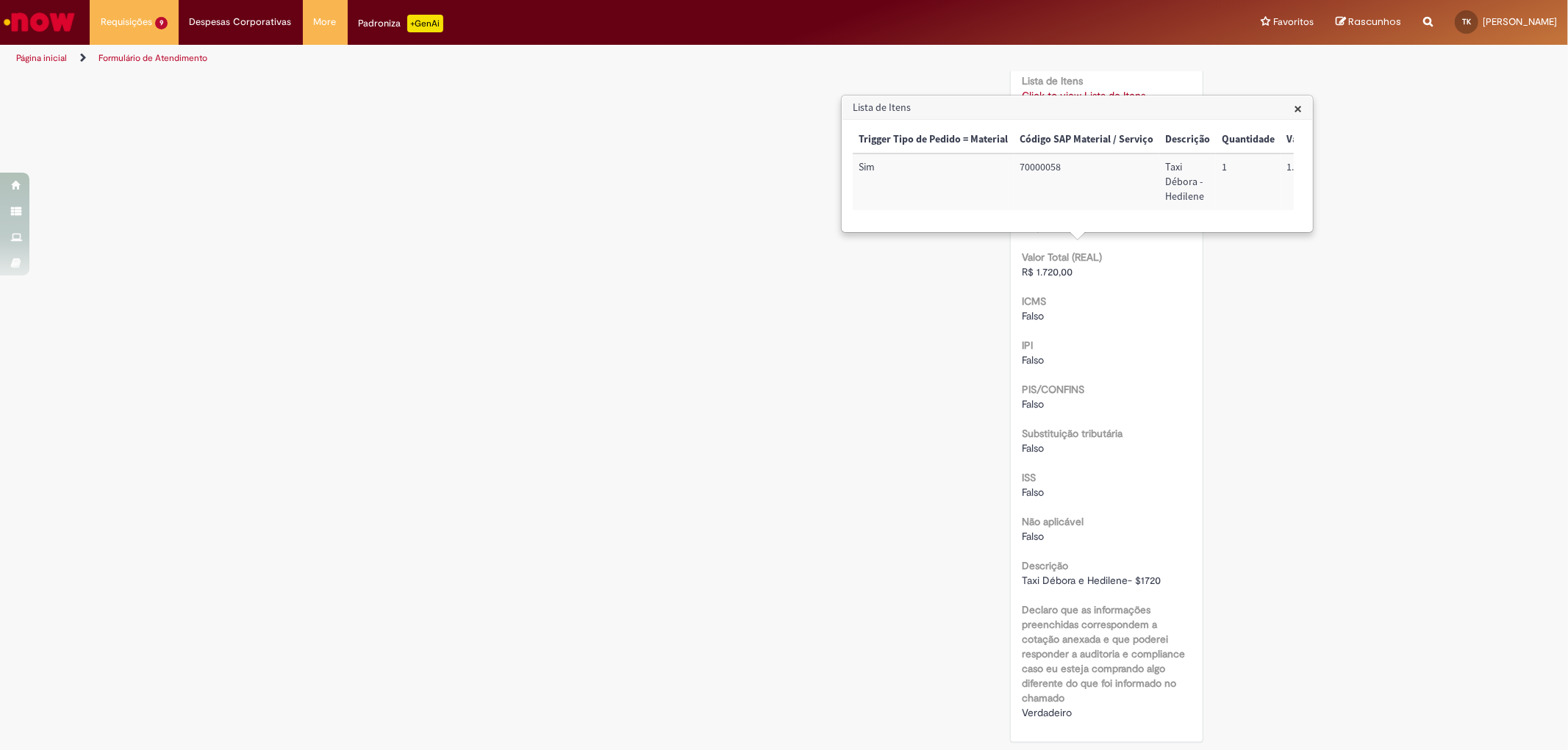
click at [1295, 106] on span "×" at bounding box center [1298, 108] width 8 height 19
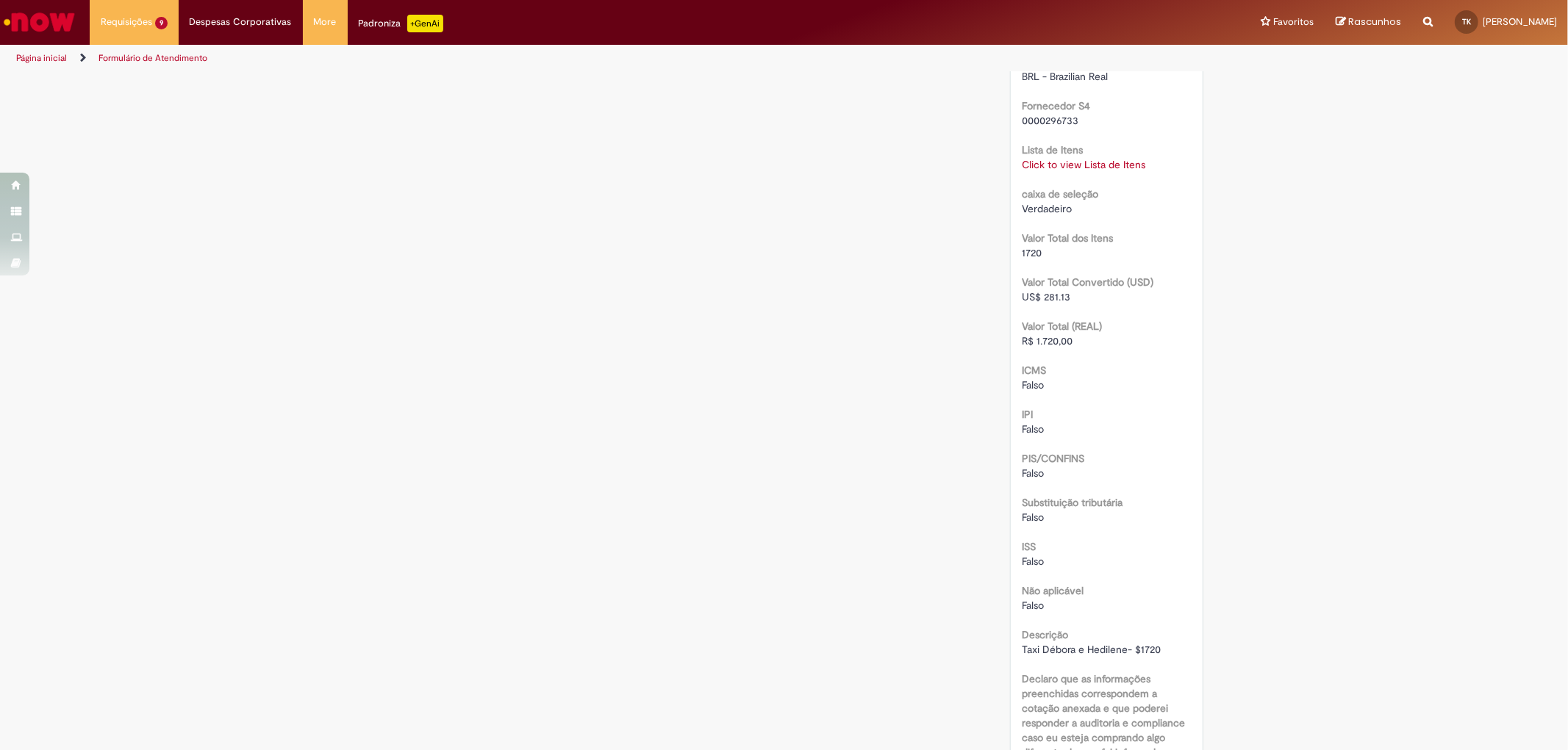
scroll to position [1225, 0]
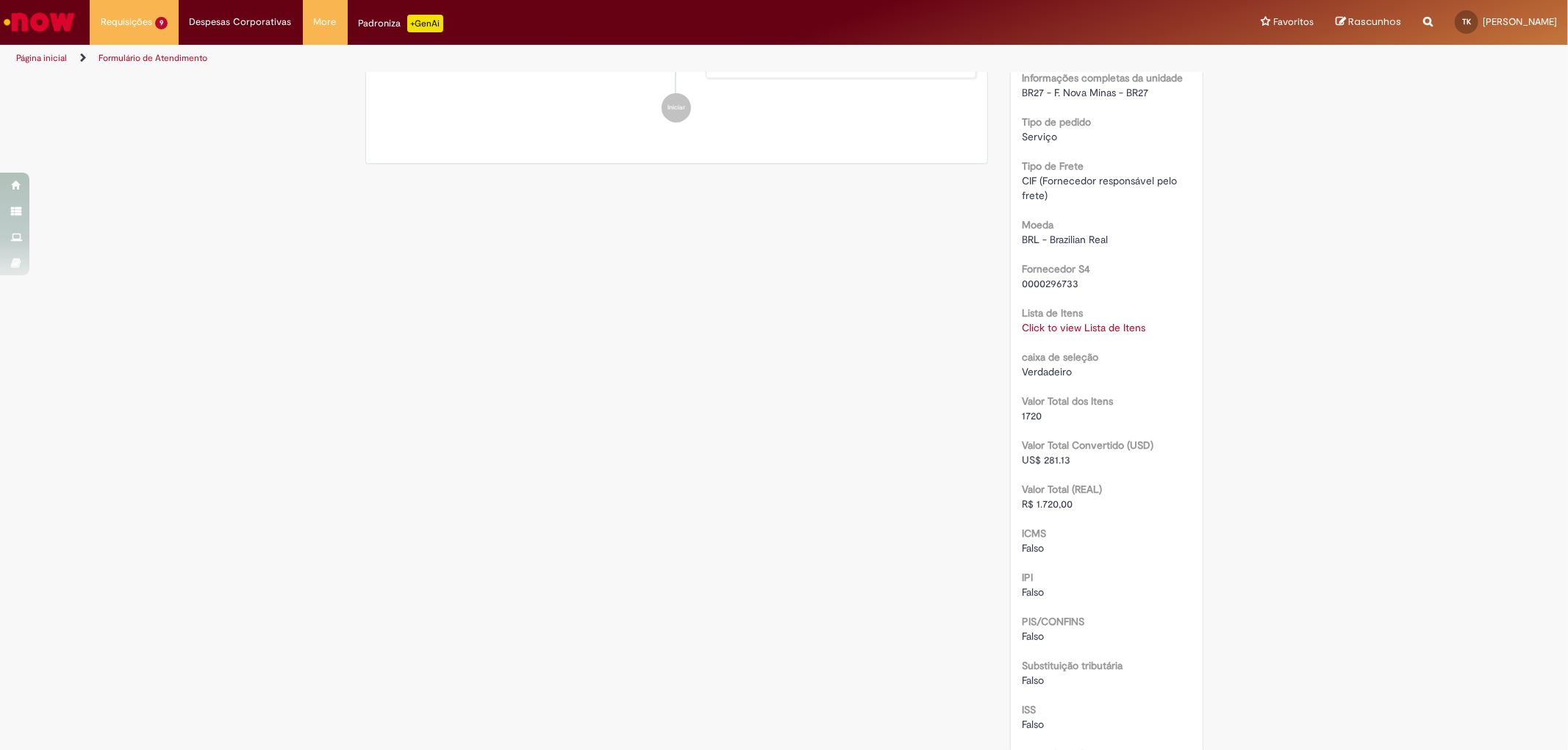
click at [1071, 334] on link "Click to view Lista de Itens" at bounding box center [1083, 328] width 123 height 14
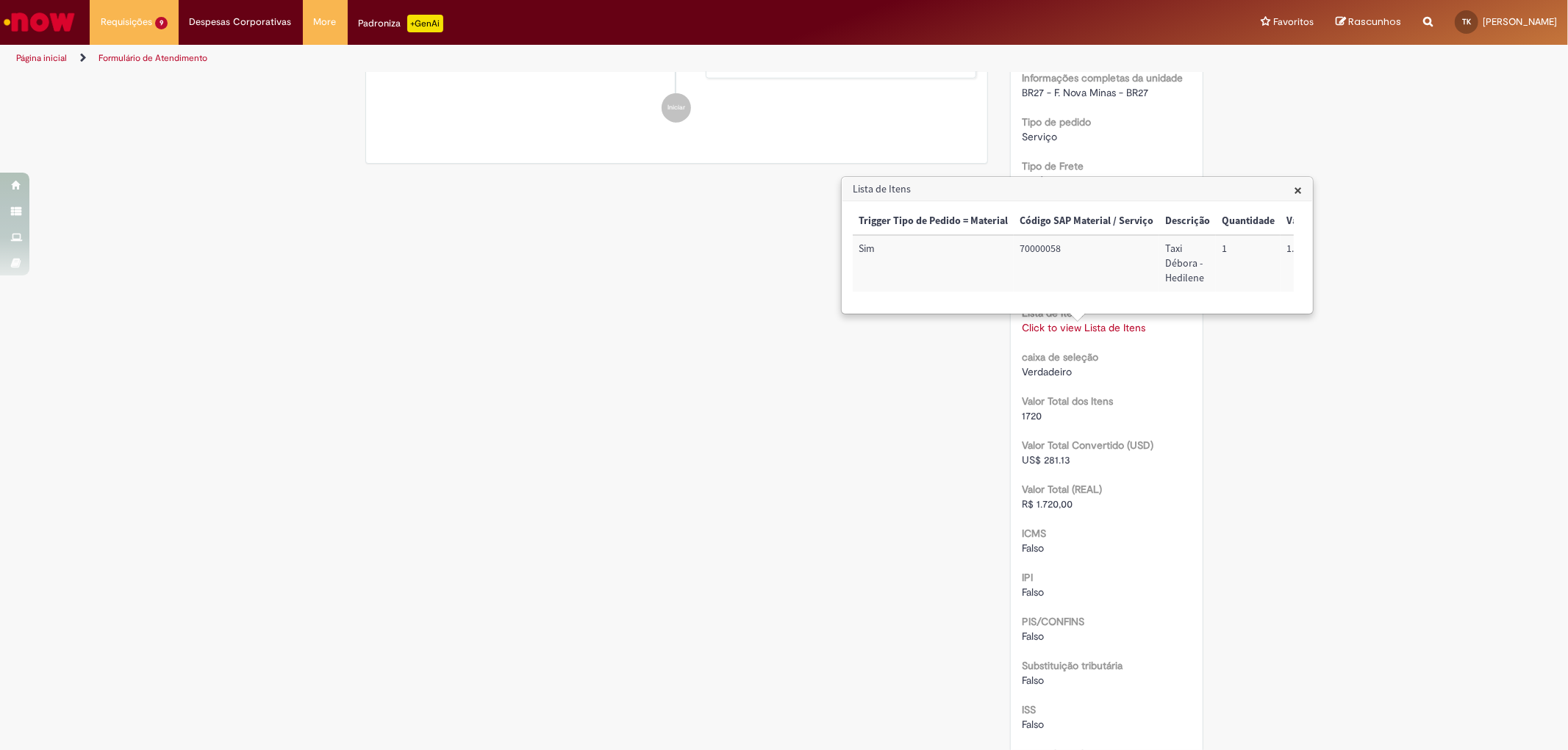
scroll to position [0, 597]
click at [1303, 186] on h3 "Lista de Itens" at bounding box center [1077, 190] width 470 height 24
click at [1299, 201] on div "× Trigger Tipo de Pedido = Material Código SAP Material / Serviço Descrição Qua…" at bounding box center [1077, 257] width 470 height 111
click at [1293, 187] on span "×" at bounding box center [1298, 189] width 8 height 19
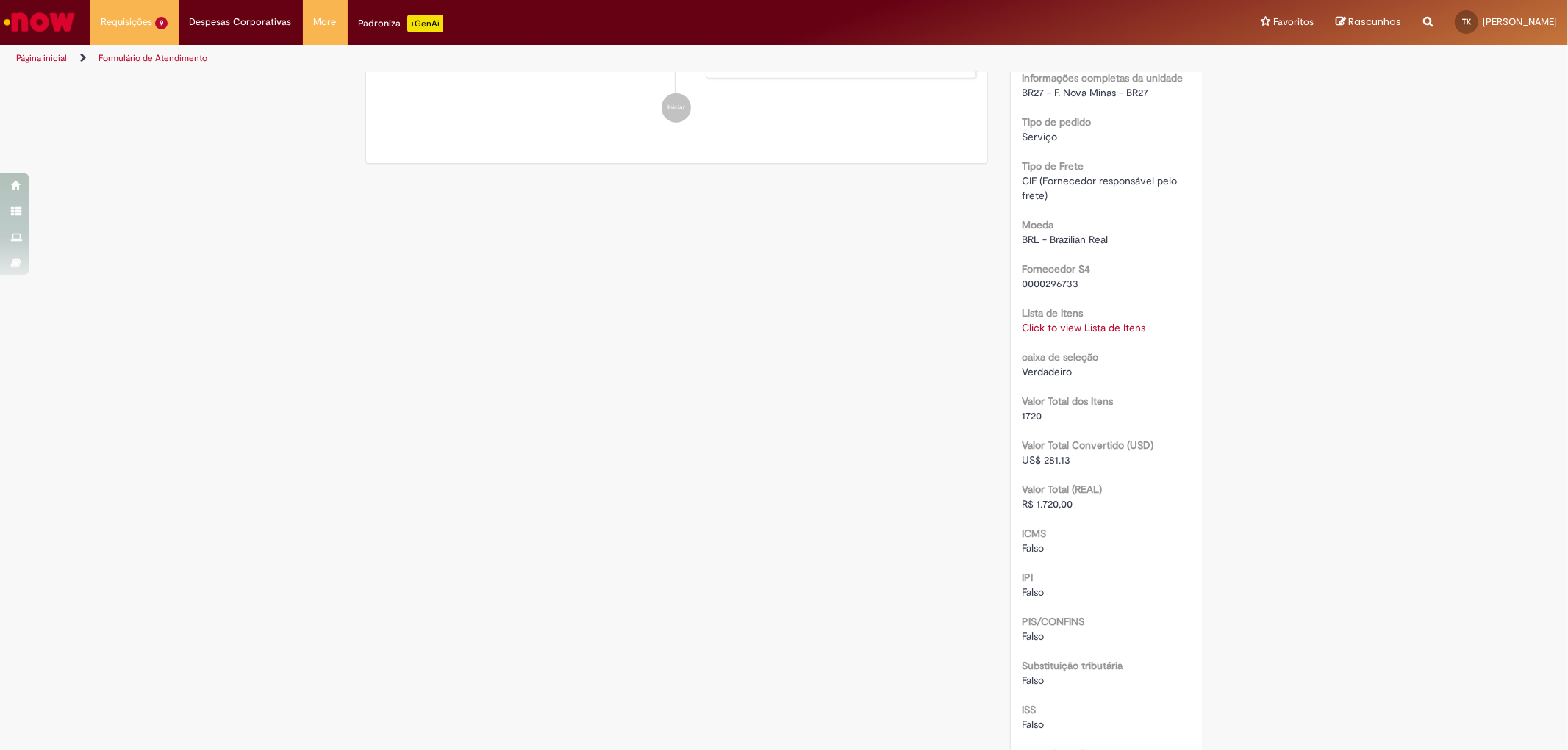
scroll to position [1470, 0]
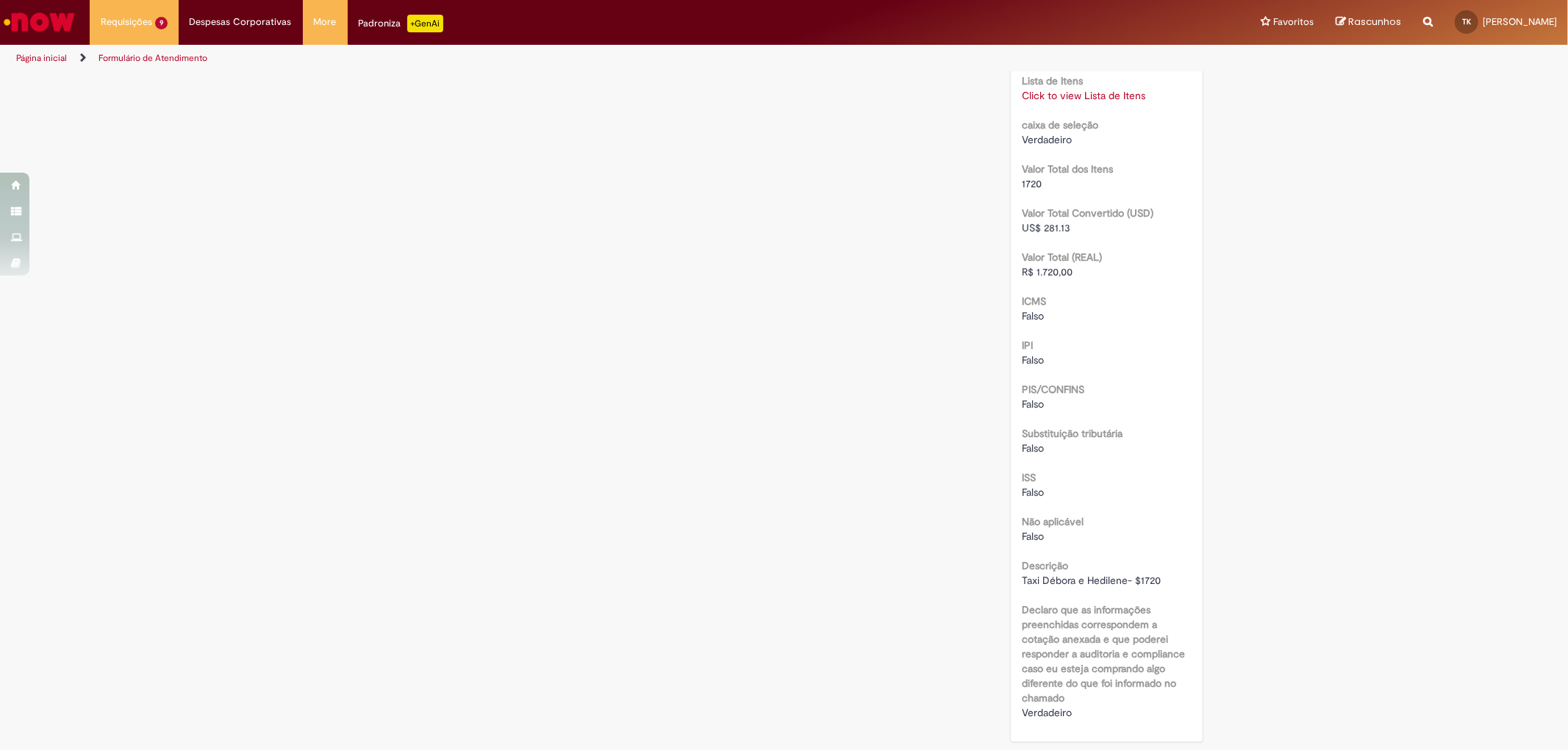
click at [1099, 574] on span "Taxi Débora e Hedilene- $1720" at bounding box center [1091, 581] width 139 height 14
click at [1068, 664] on b "Declaro que as informações preenchidas correspondem a cotação anexada e que pod…" at bounding box center [1102, 654] width 163 height 101
click at [1032, 713] on span "Verdadeiro" at bounding box center [1046, 713] width 50 height 14
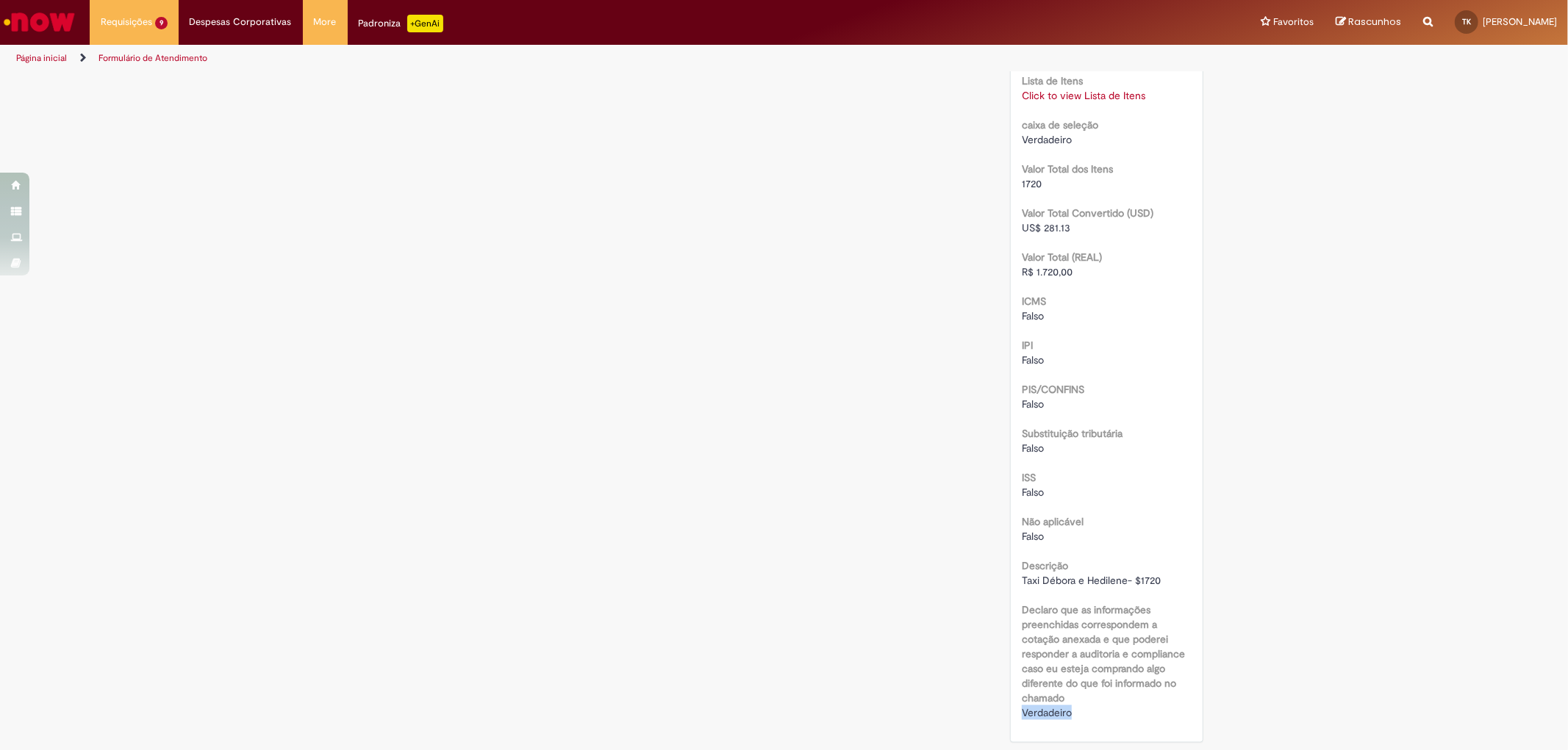
click at [1032, 713] on span "Verdadeiro" at bounding box center [1046, 713] width 50 height 14
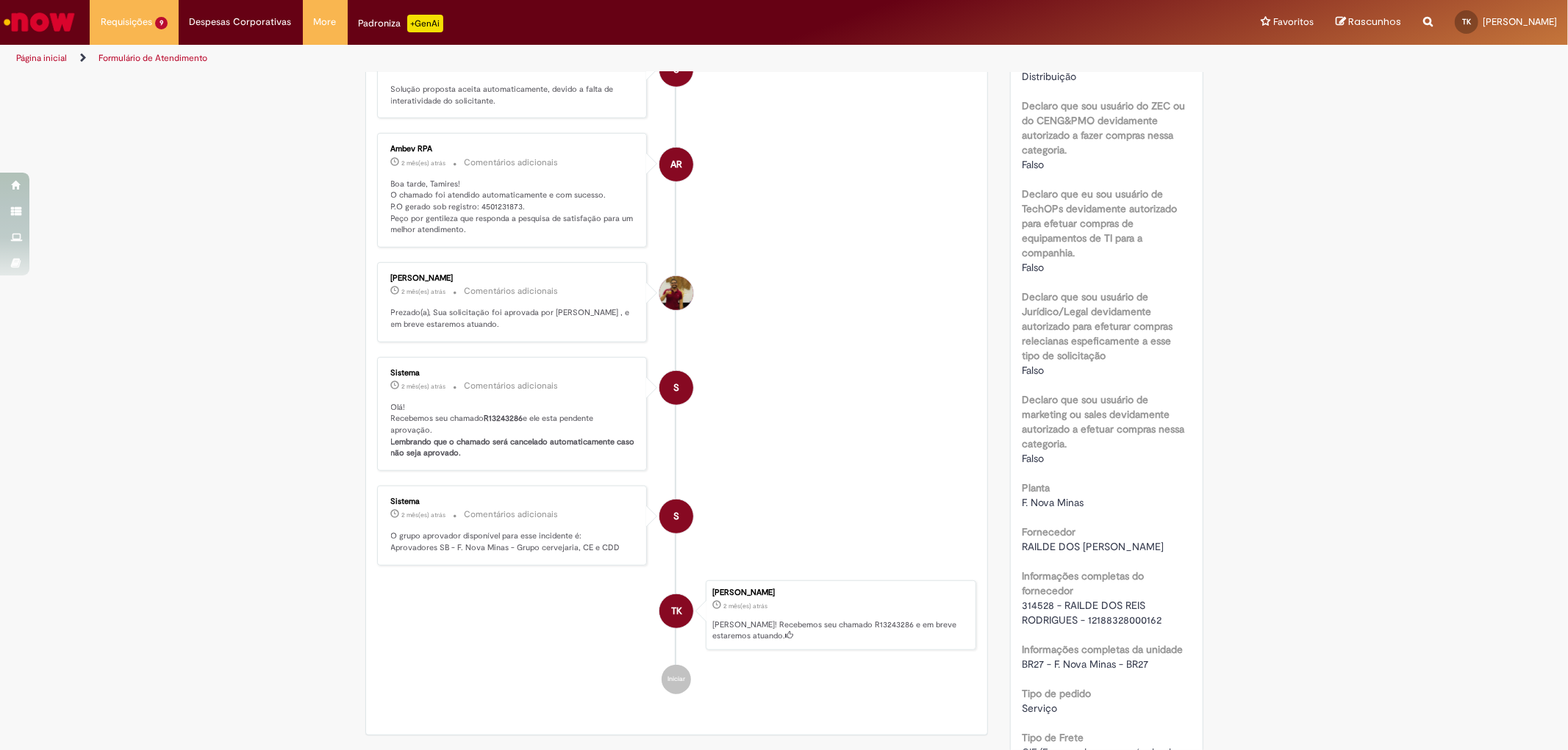
scroll to position [245, 0]
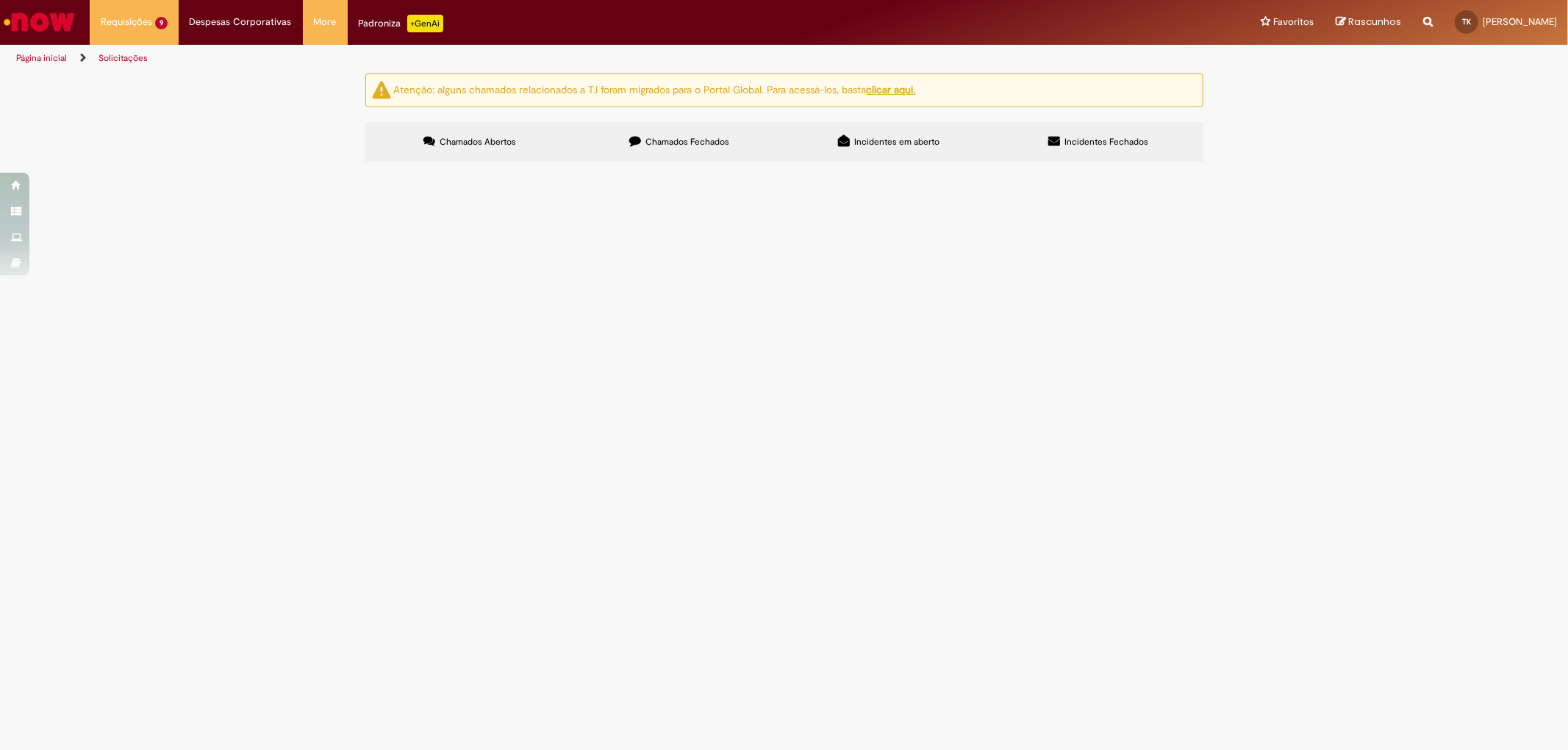
click at [645, 142] on span "Chamados Fechados" at bounding box center [687, 142] width 84 height 12
click at [0, 0] on span "R13360991" at bounding box center [0, 0] width 0 height 0
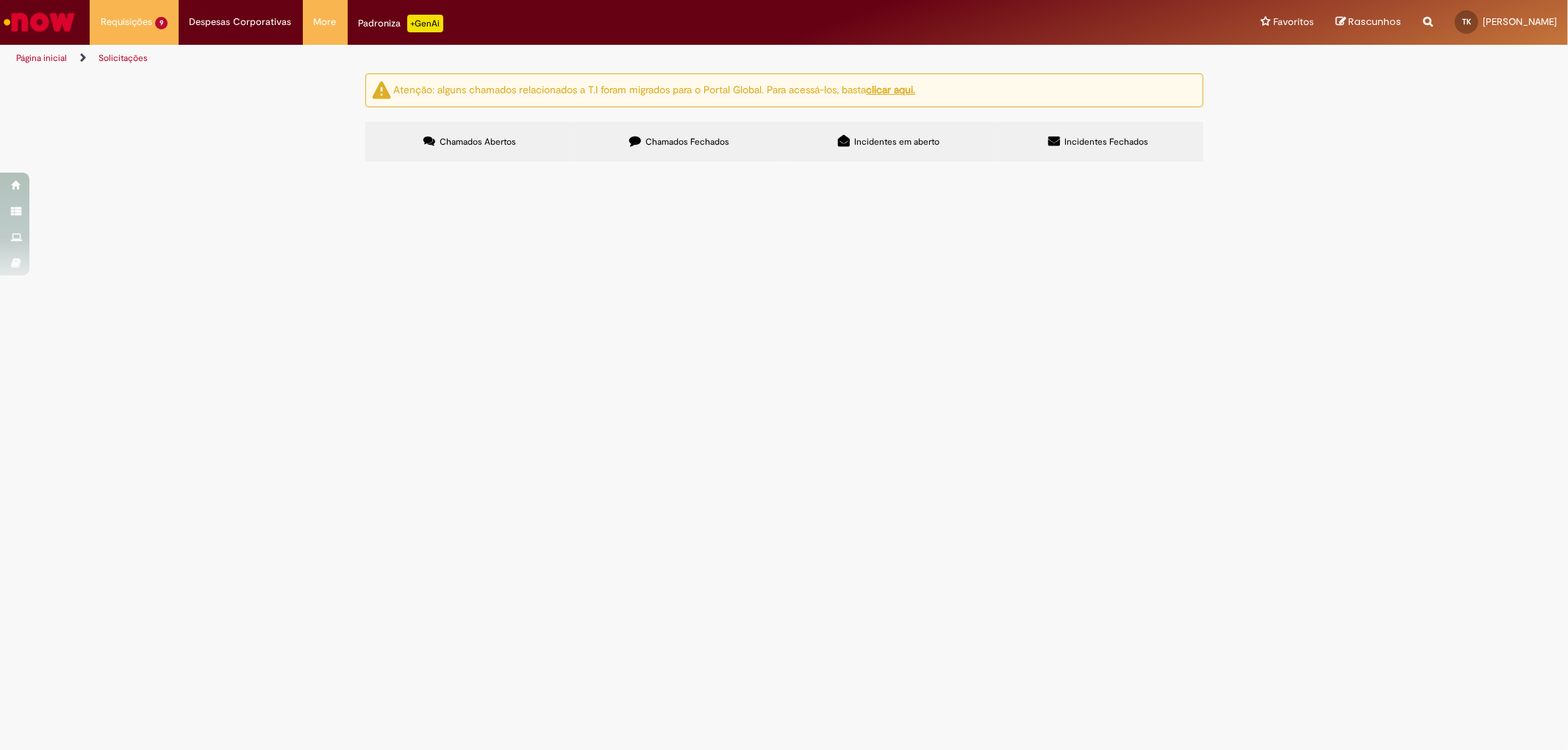
click at [0, 0] on span "R13360991" at bounding box center [0, 0] width 0 height 0
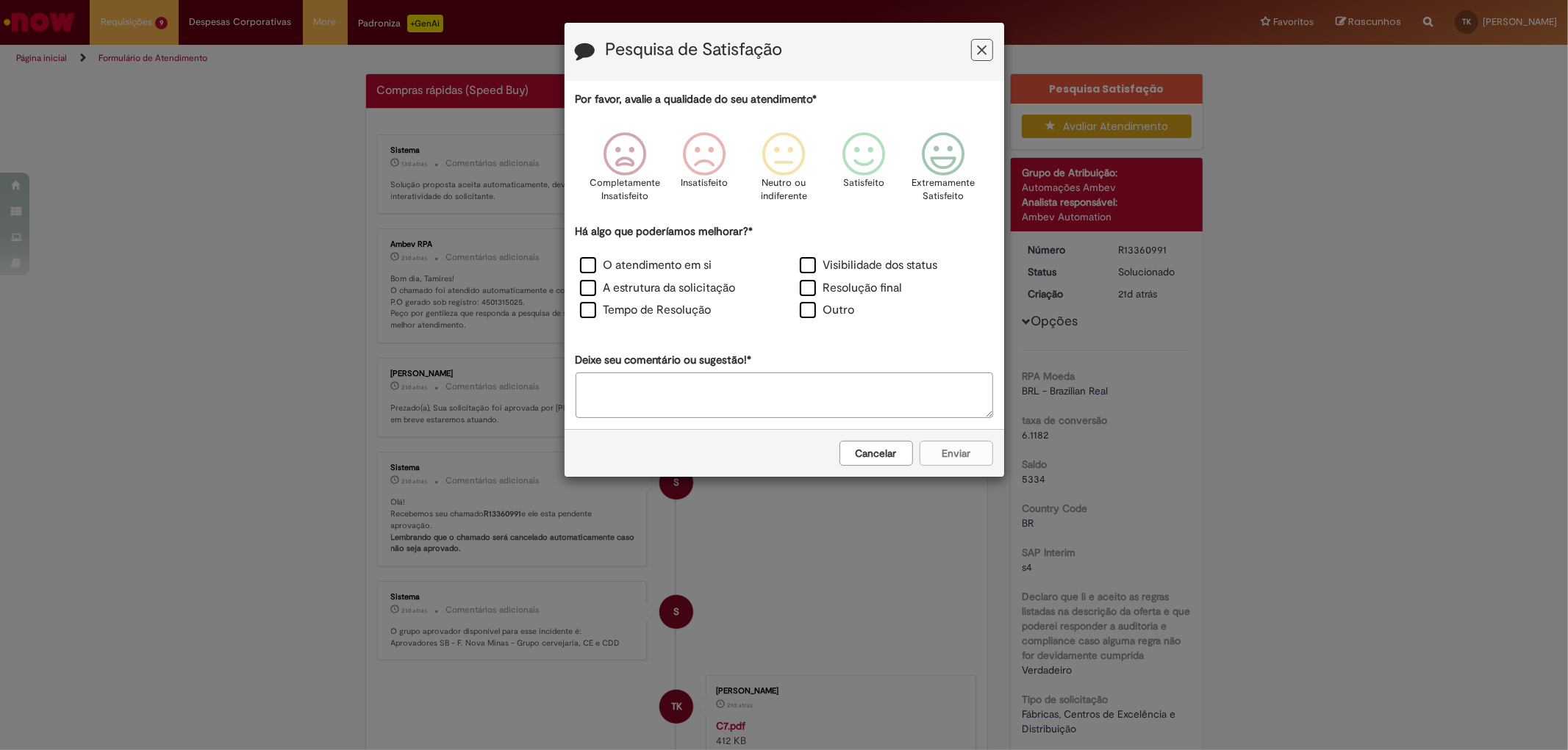
click at [988, 37] on div "Pesquisa de Satisfação" at bounding box center [784, 52] width 439 height 58
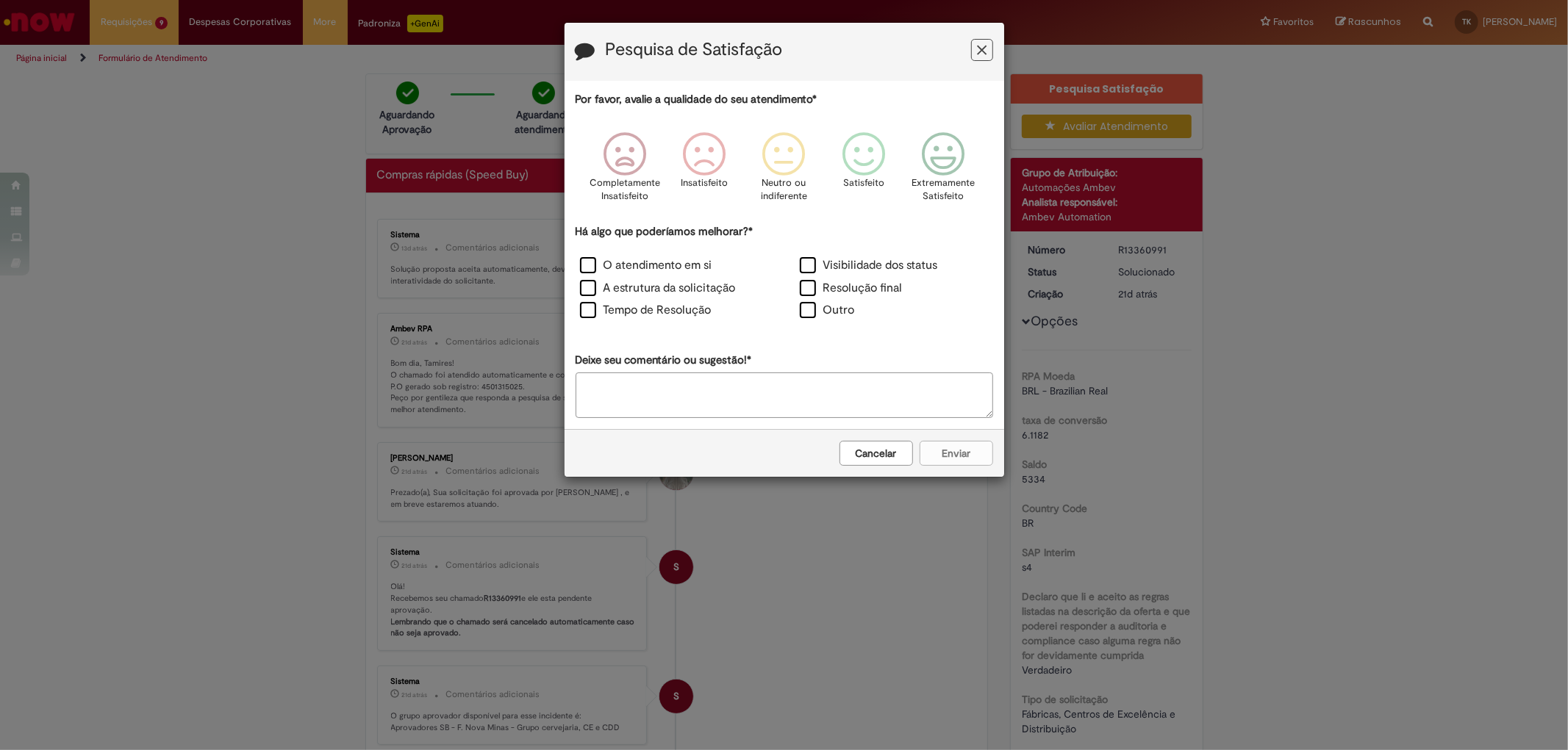
click at [980, 45] on icon "Feedback" at bounding box center [981, 50] width 9 height 15
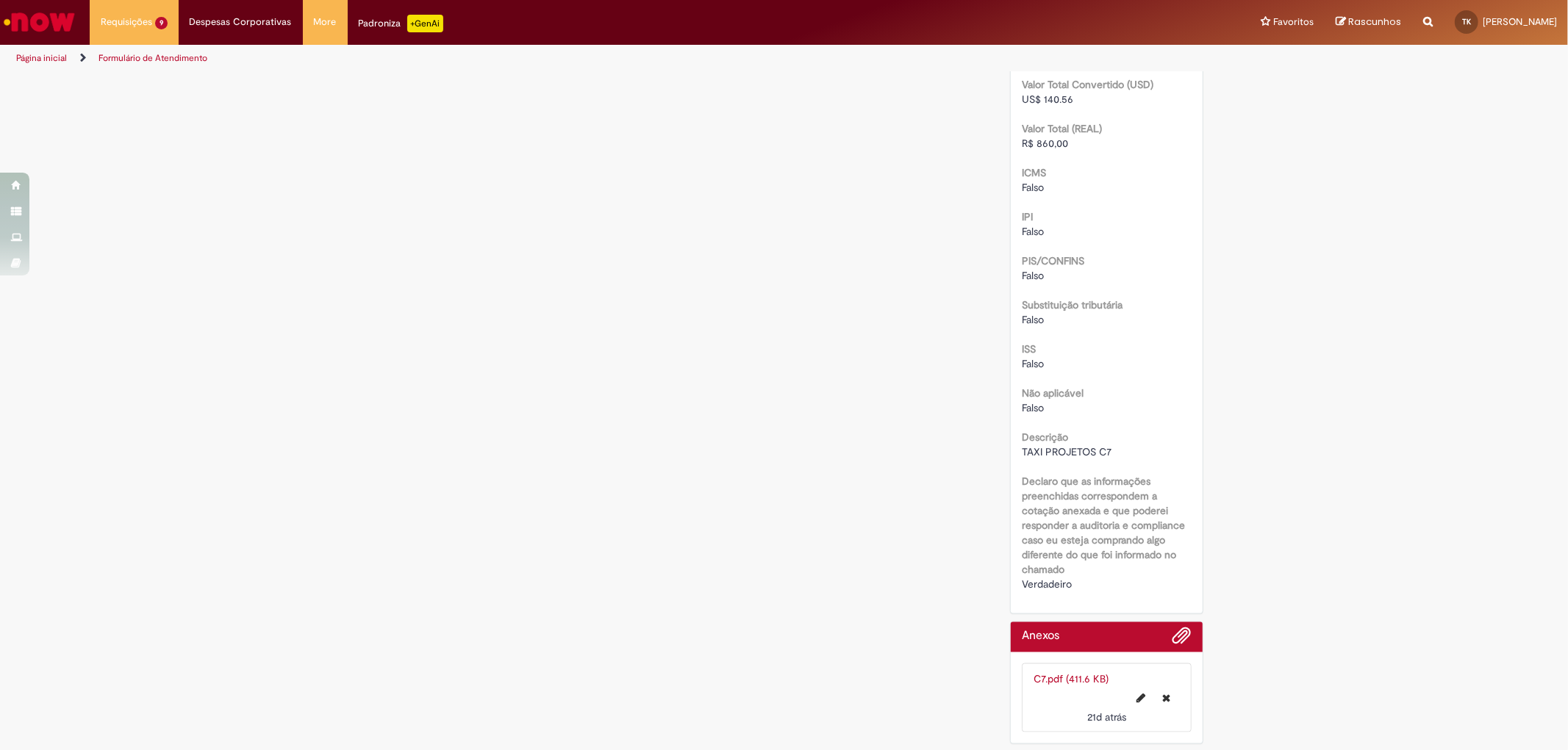
scroll to position [1177, 0]
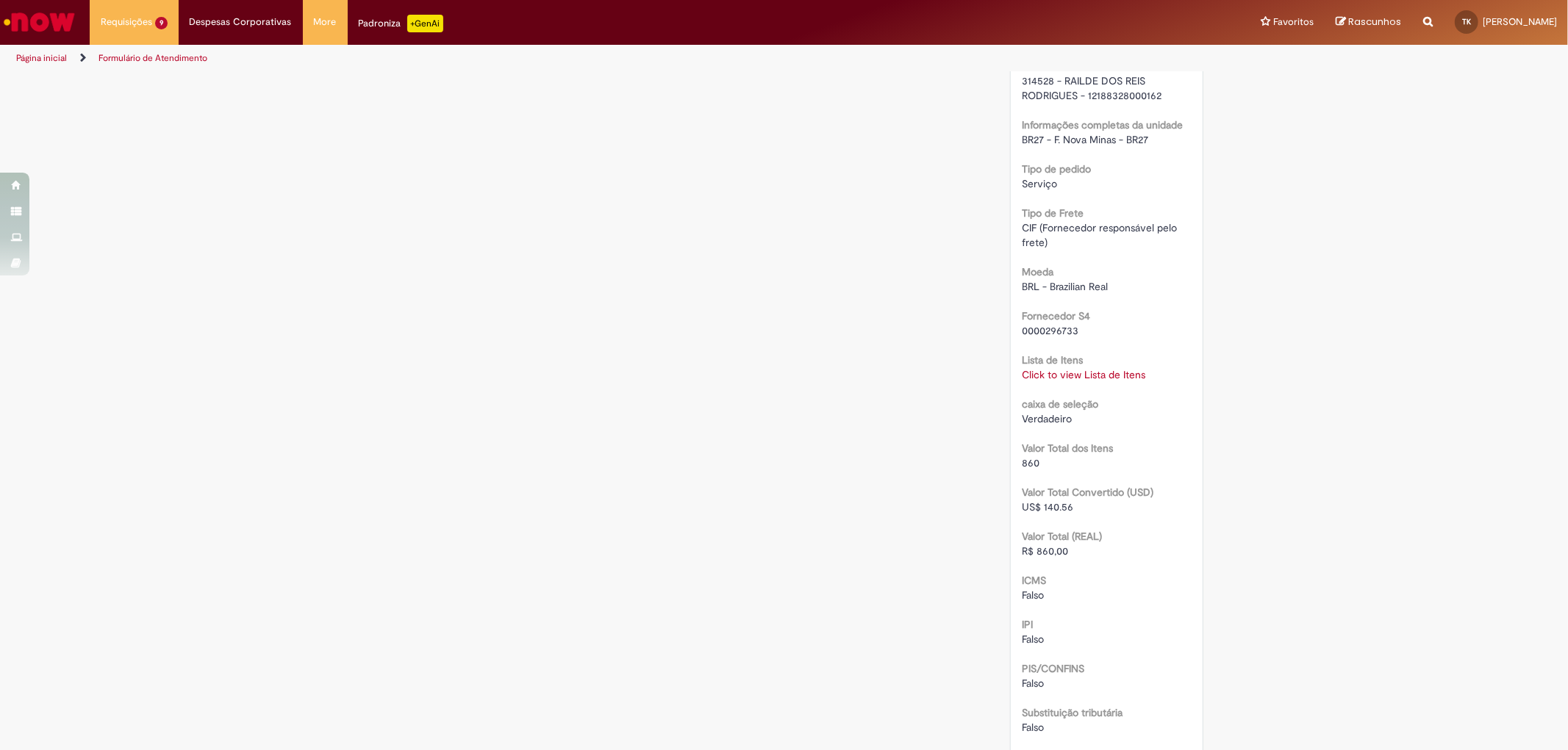
click at [1056, 372] on link "Click to view Lista de Itens" at bounding box center [1083, 375] width 123 height 14
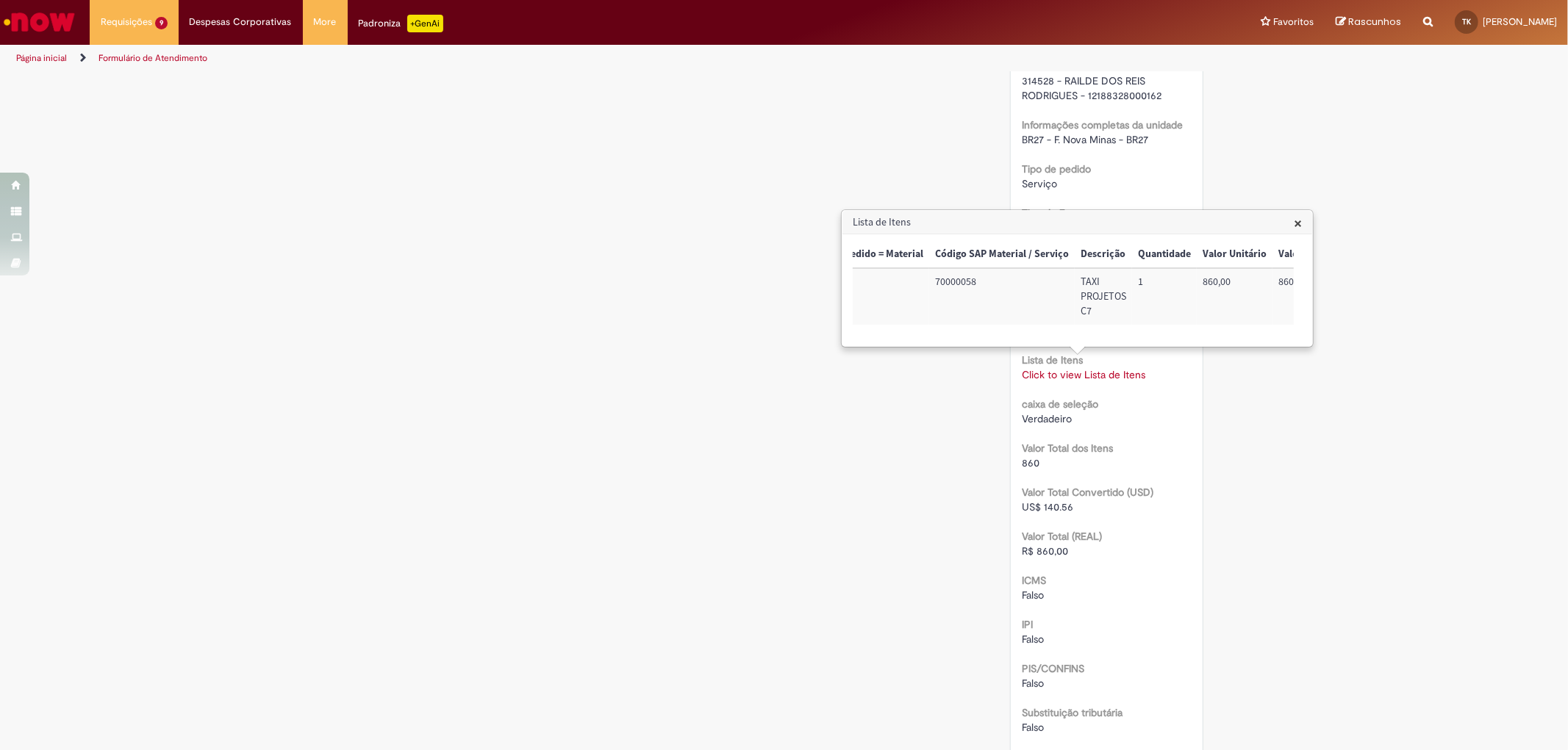
scroll to position [0, 599]
click at [1399, 473] on div "Verificar Código de Barras Aguardando Aprovação Aguardando atendimento Em andam…" at bounding box center [784, 28] width 1568 height 2264
click at [1301, 228] on span "×" at bounding box center [1298, 222] width 8 height 19
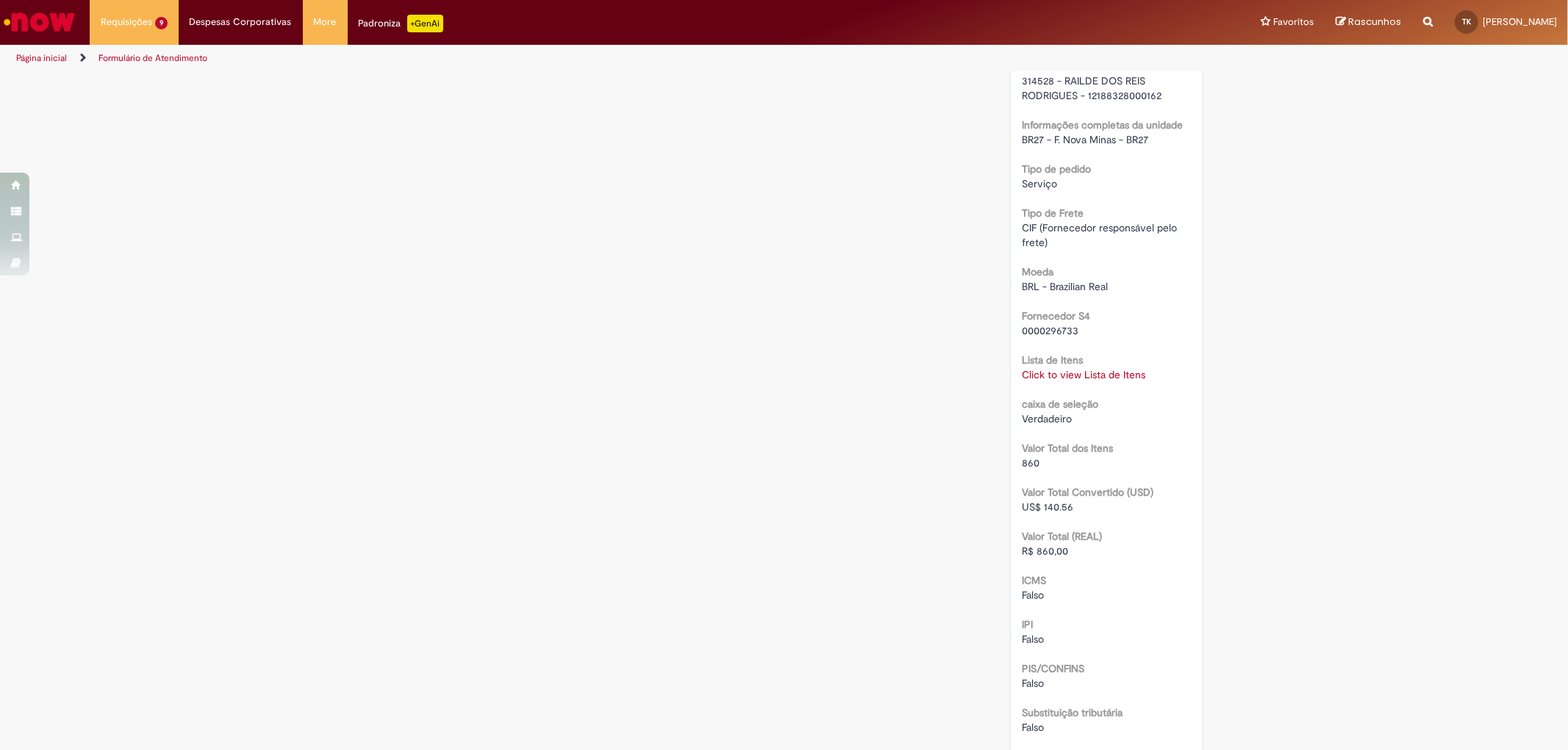
scroll to position [606, 0]
